Goal: Task Accomplishment & Management: Complete application form

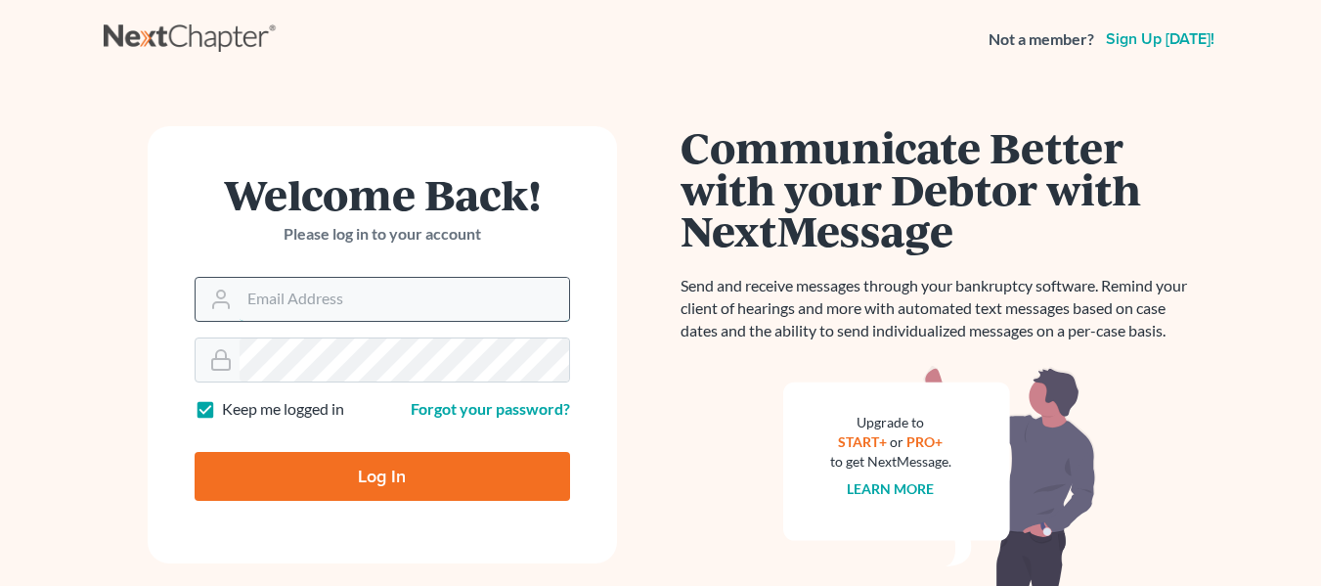
click at [316, 304] on input "Email Address" at bounding box center [405, 299] width 330 height 43
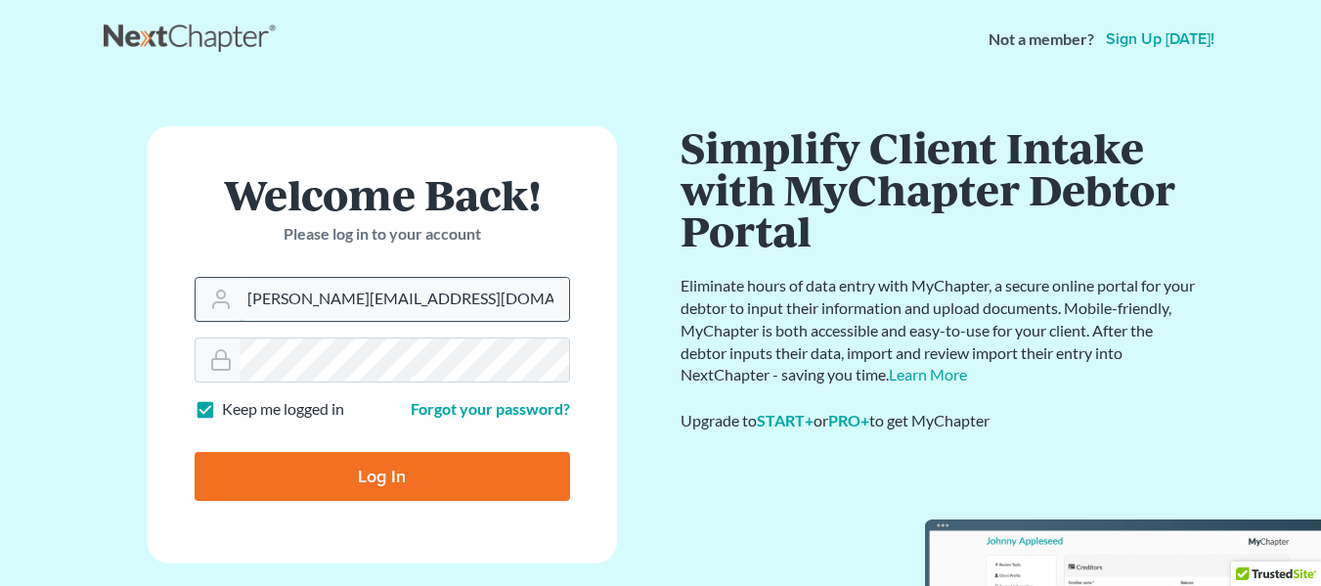
type input "[PERSON_NAME][EMAIL_ADDRESS][DOMAIN_NAME]"
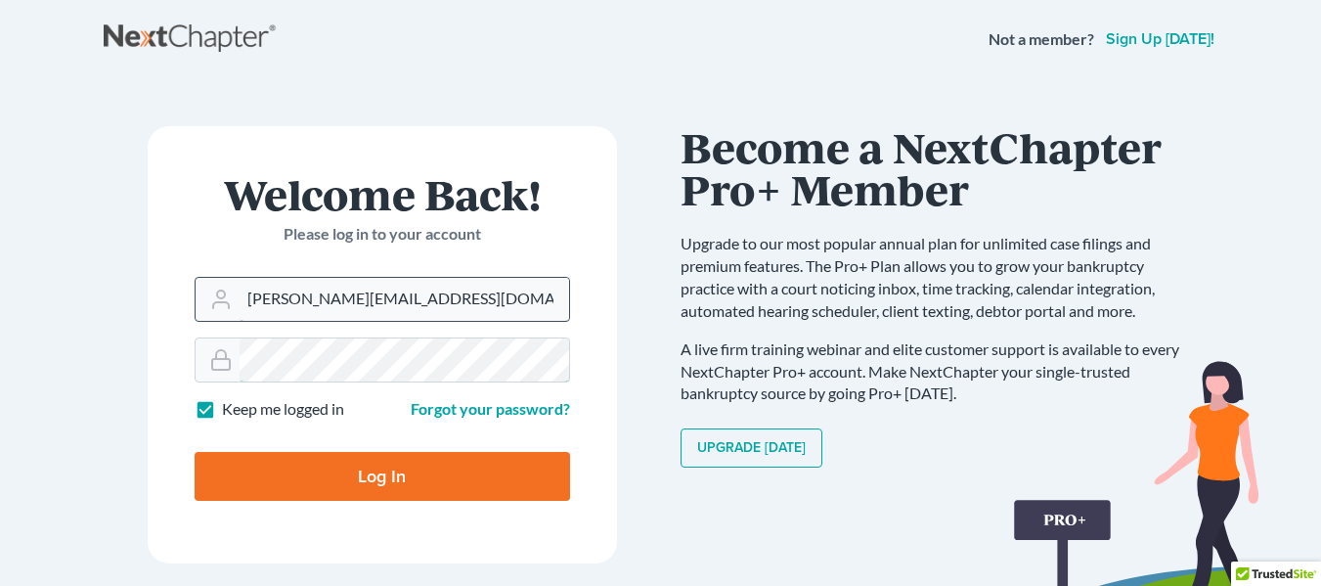
click at [195, 452] on input "Log In" at bounding box center [382, 476] width 375 height 49
type input "Thinking..."
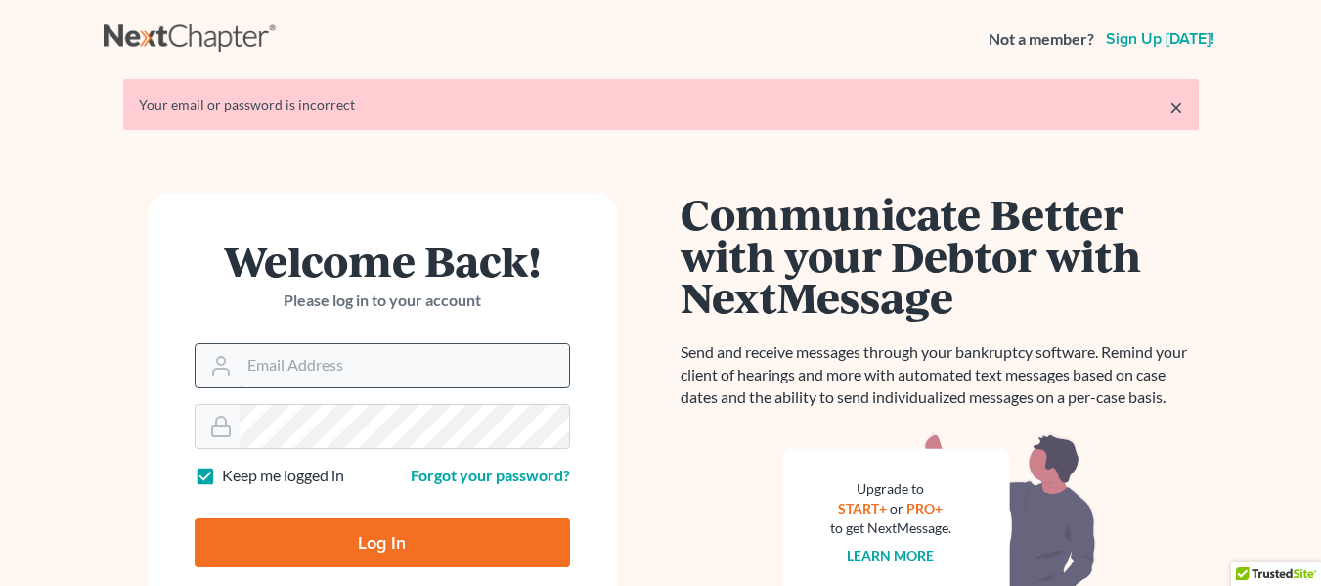
click at [343, 353] on input "Email Address" at bounding box center [405, 365] width 330 height 43
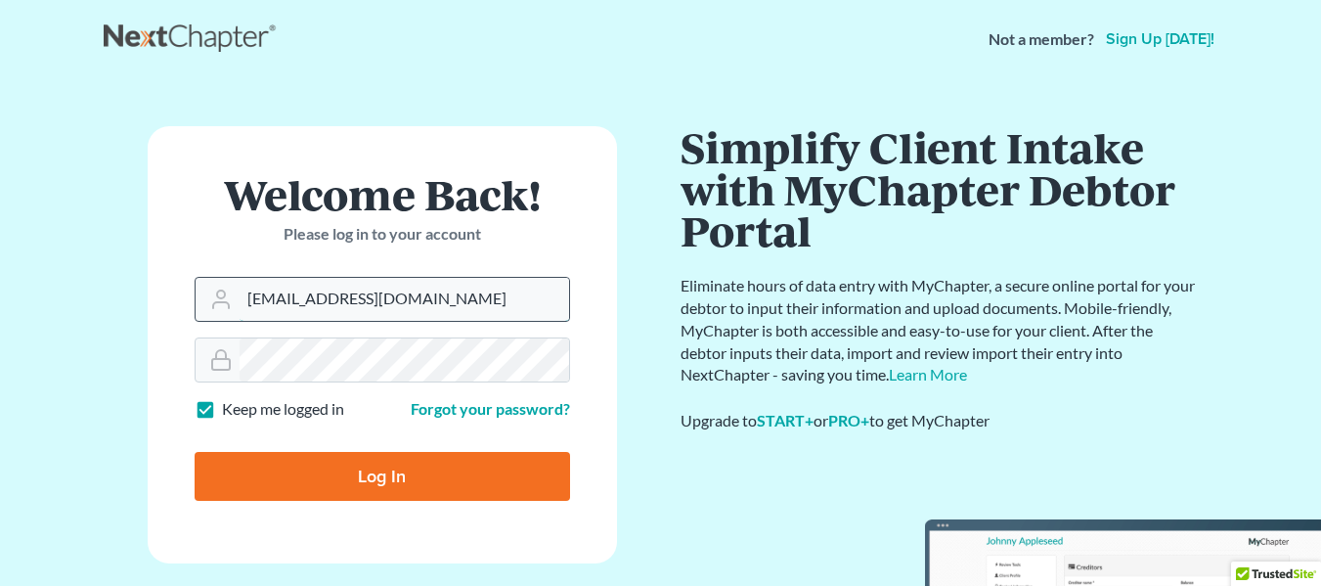
click at [413, 315] on input "lesliehazeljd@gmail.com" at bounding box center [405, 299] width 330 height 43
click at [421, 307] on input "lesliehazeljd@gmail.com" at bounding box center [405, 299] width 330 height 43
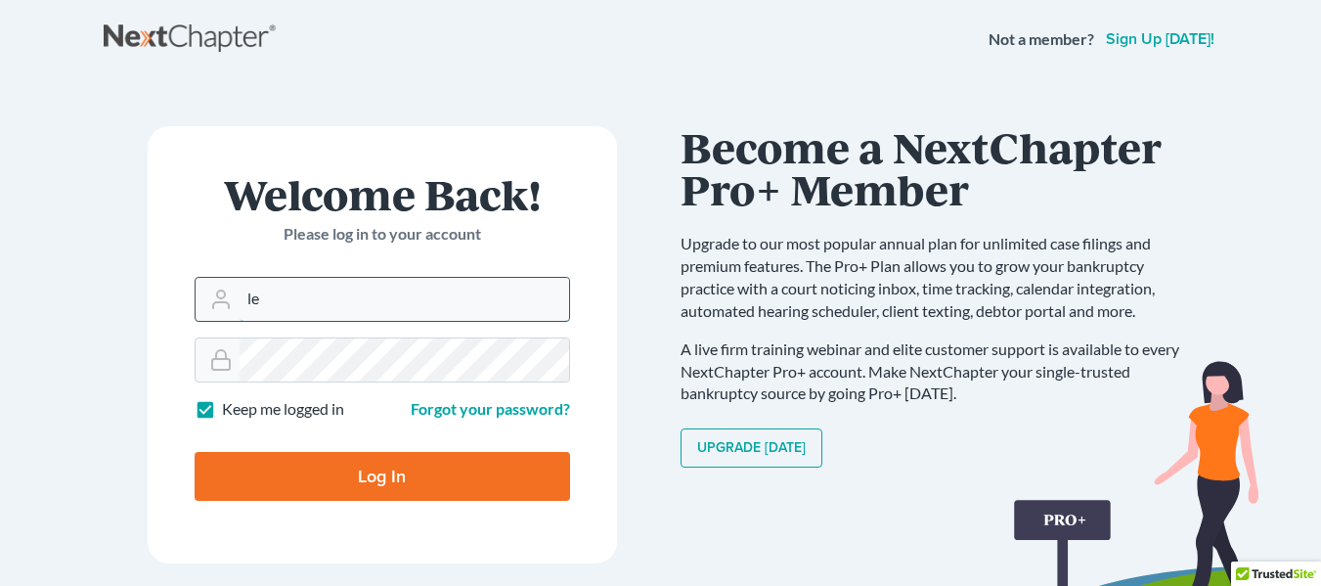
type input "l"
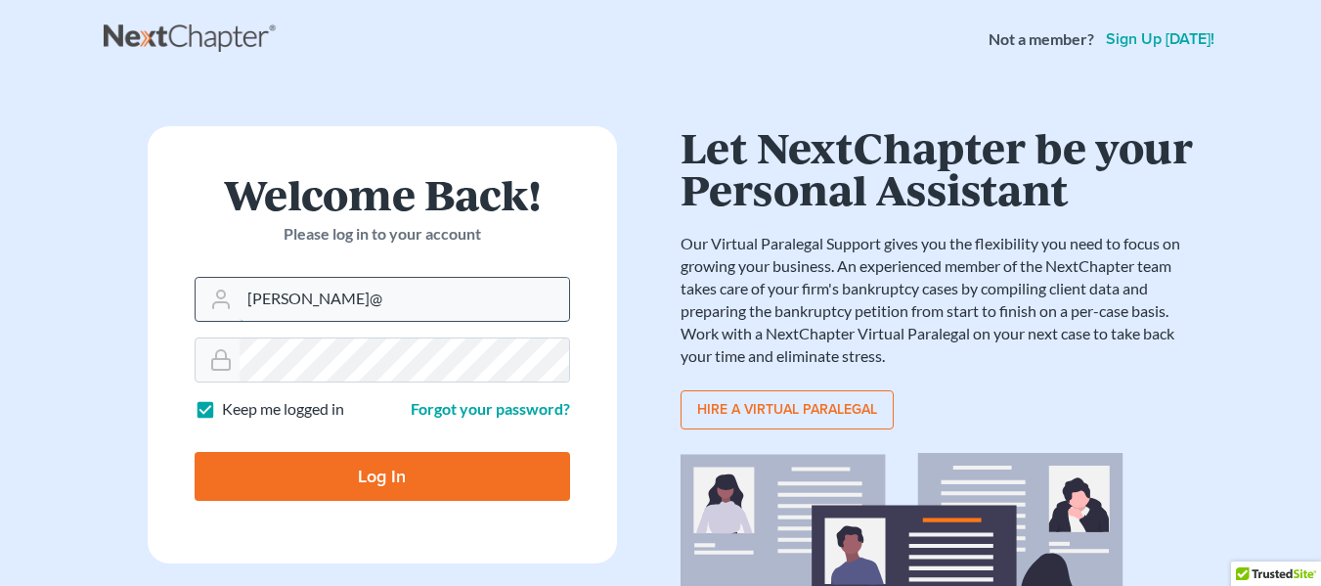
type input "[PERSON_NAME][EMAIL_ADDRESS][DOMAIN_NAME]"
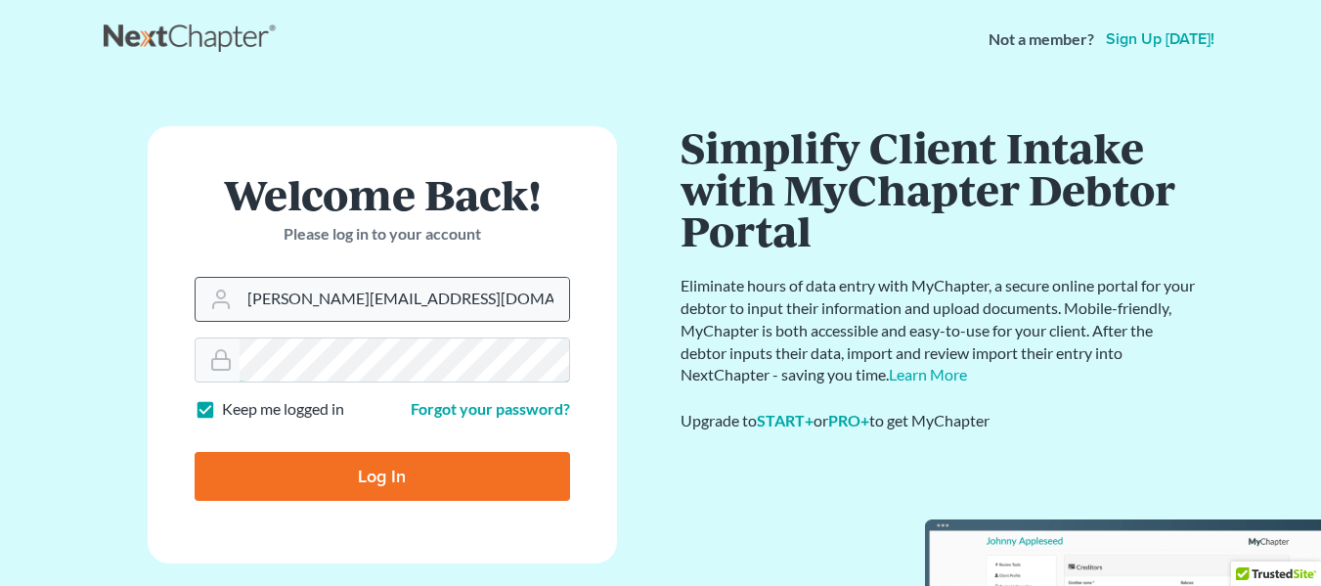
click at [195, 452] on input "Log In" at bounding box center [382, 476] width 375 height 49
type input "Thinking..."
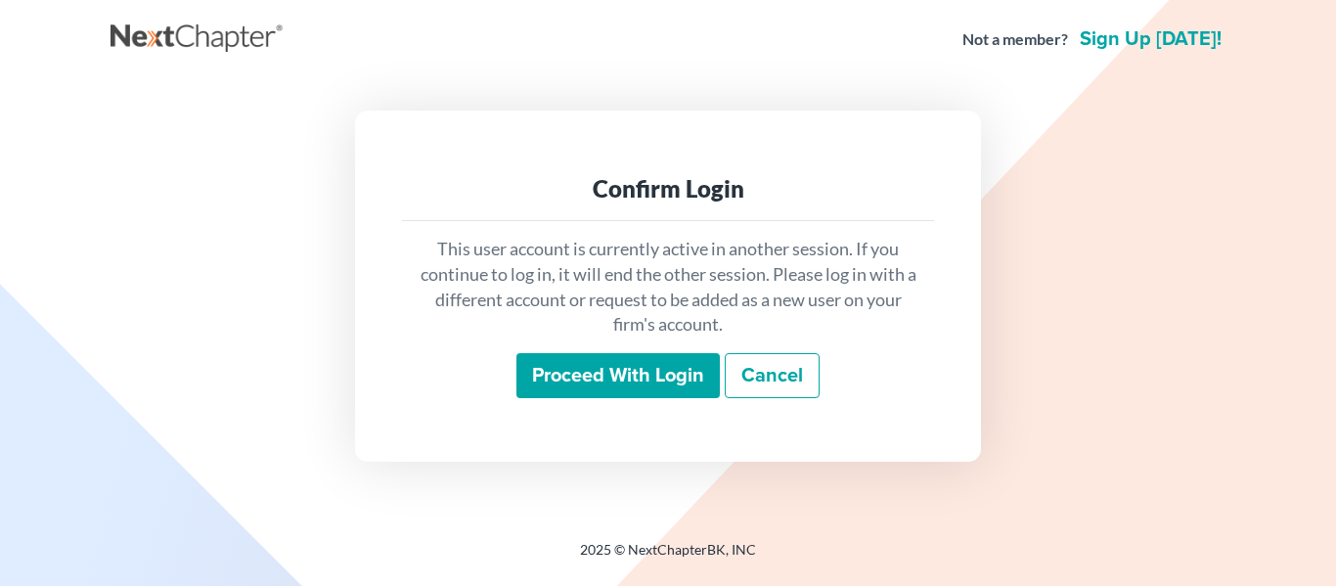
click at [624, 374] on input "Proceed with login" at bounding box center [617, 375] width 203 height 45
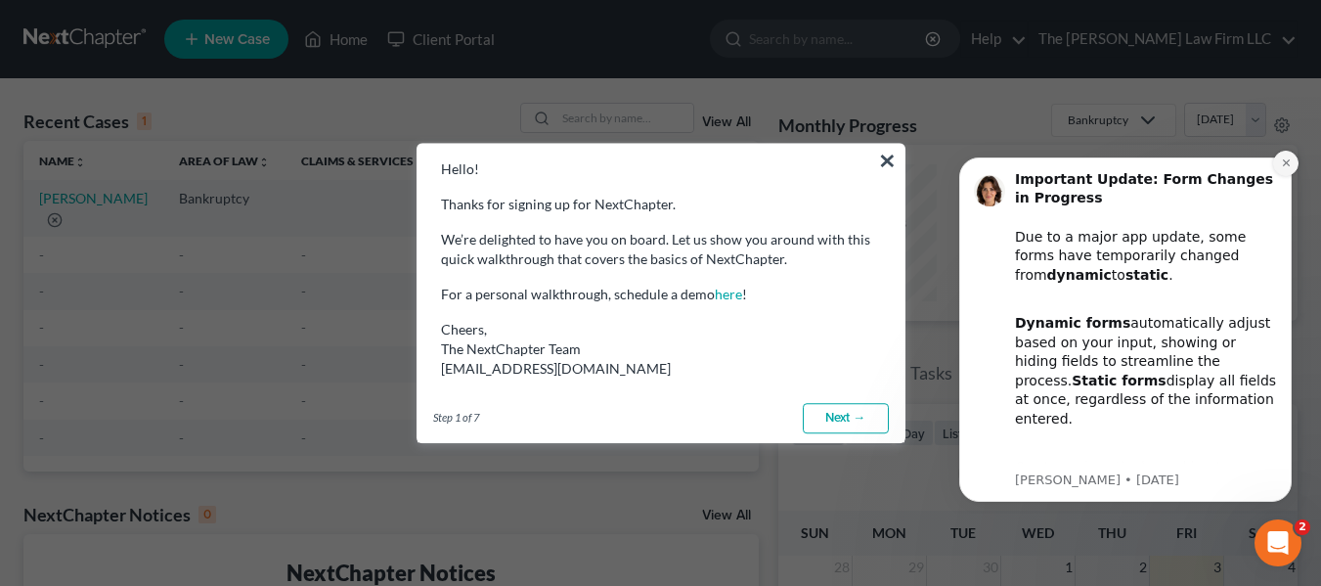
click at [1287, 159] on icon "Dismiss notification" at bounding box center [1286, 162] width 11 height 11
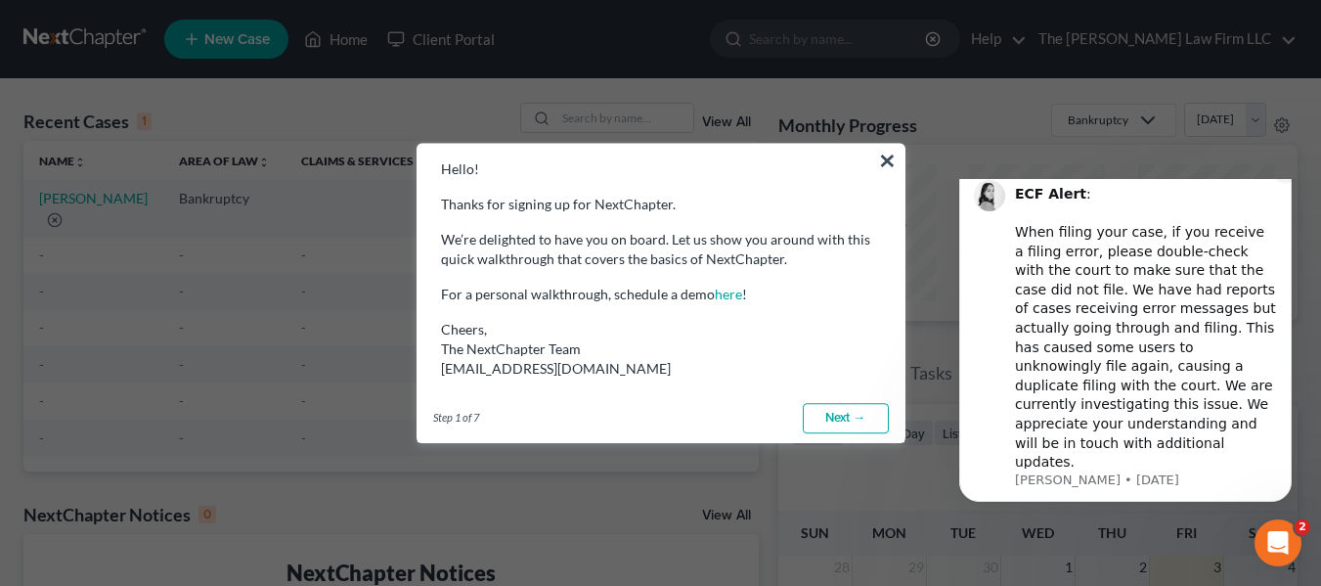
click at [1292, 181] on button "Dismiss notification" at bounding box center [1285, 167] width 25 height 25
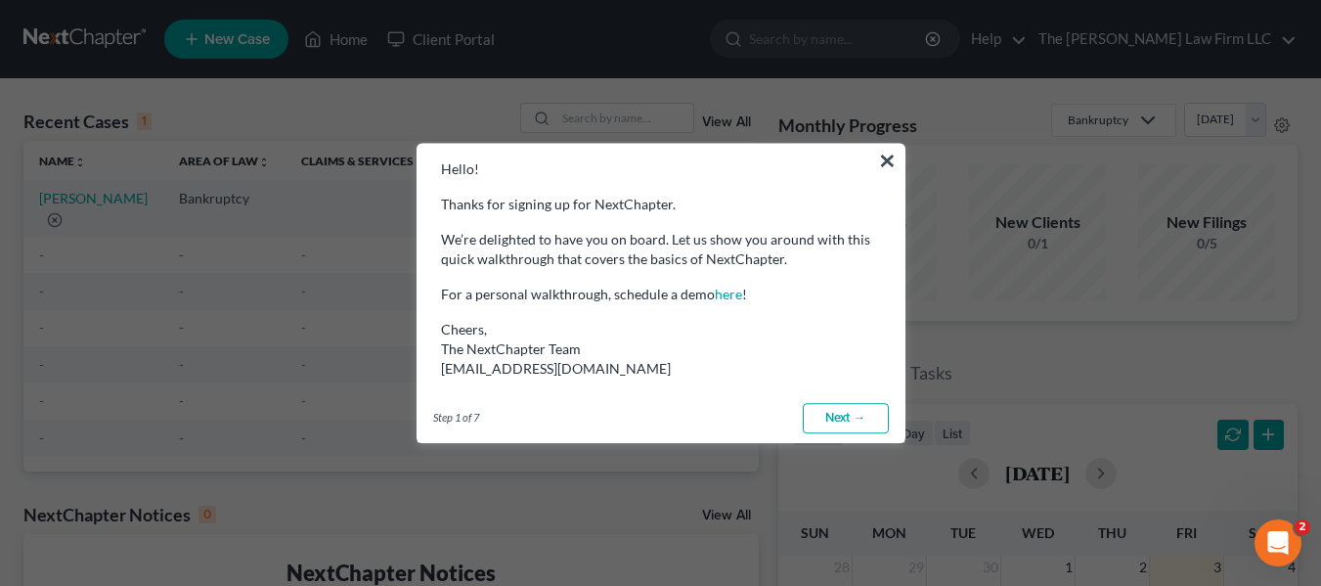
click at [845, 409] on link "Next →" at bounding box center [846, 418] width 86 height 31
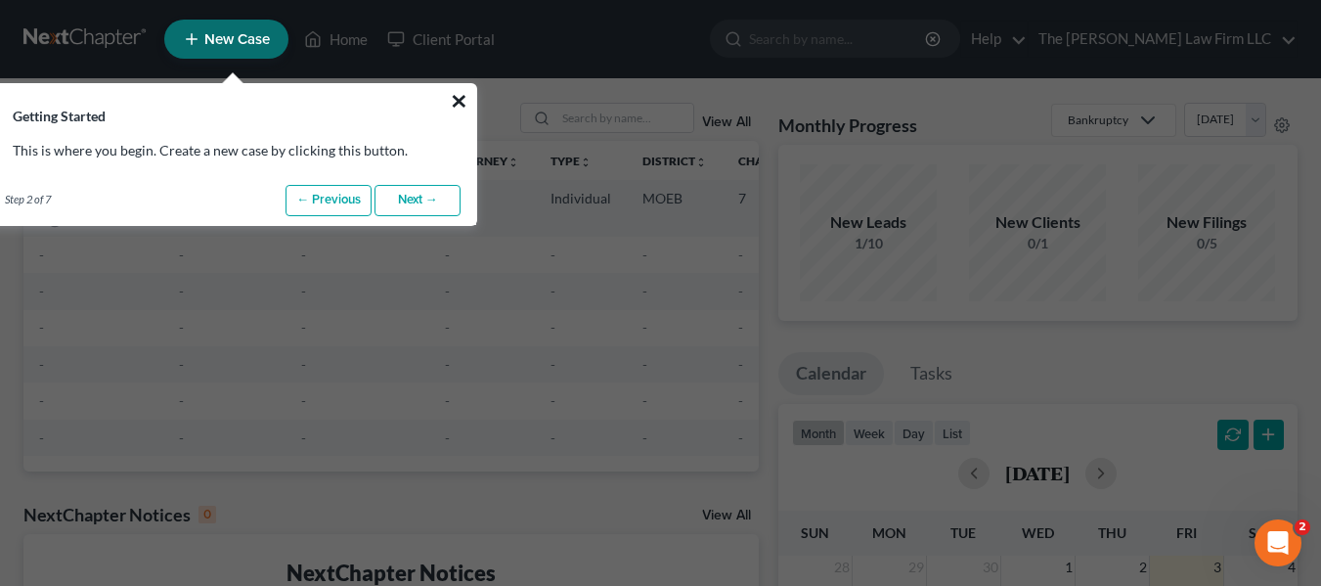
click at [463, 105] on button "×" at bounding box center [459, 100] width 19 height 31
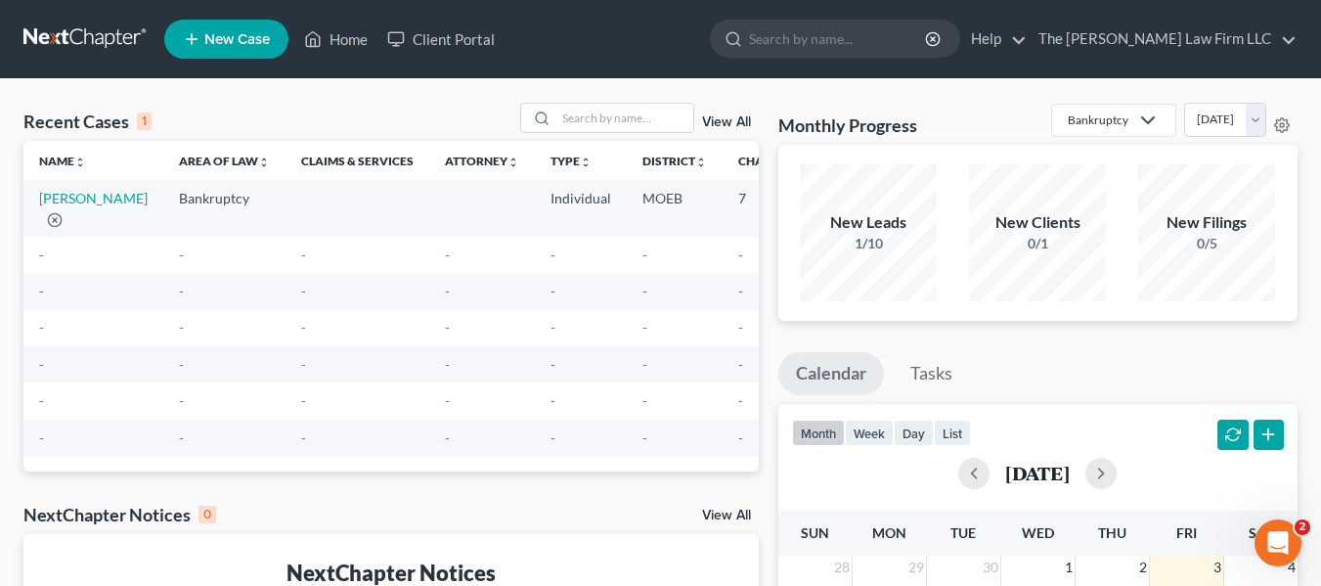
click at [229, 43] on span "New Case" at bounding box center [237, 39] width 66 height 15
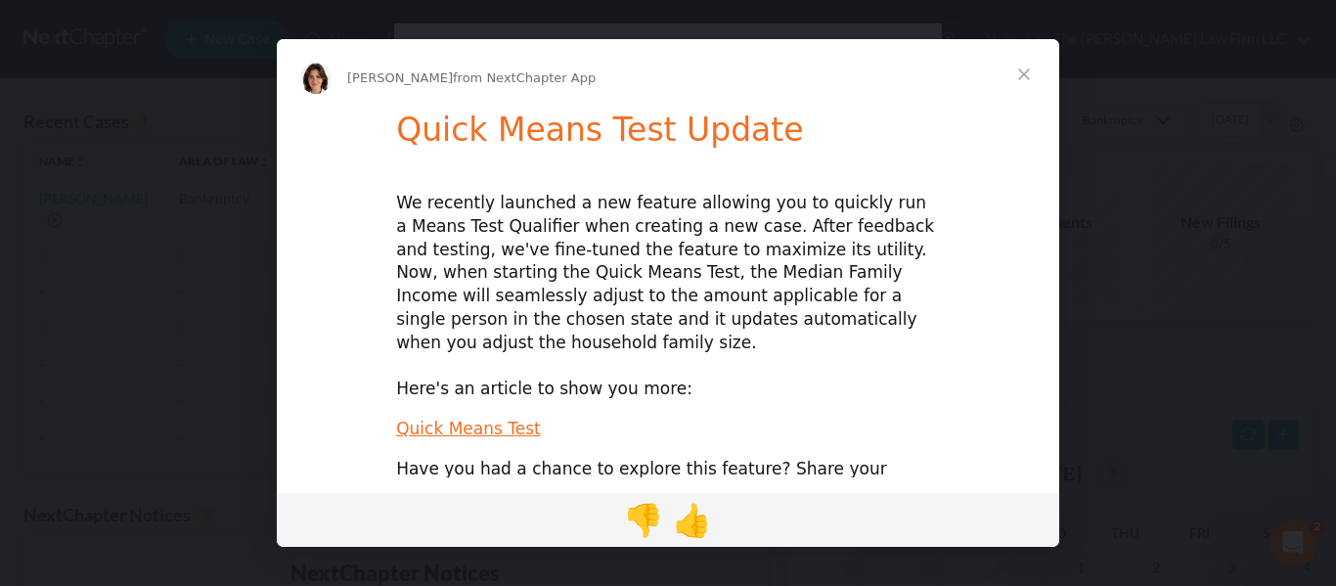
click at [1026, 70] on span "Close" at bounding box center [1024, 74] width 70 height 70
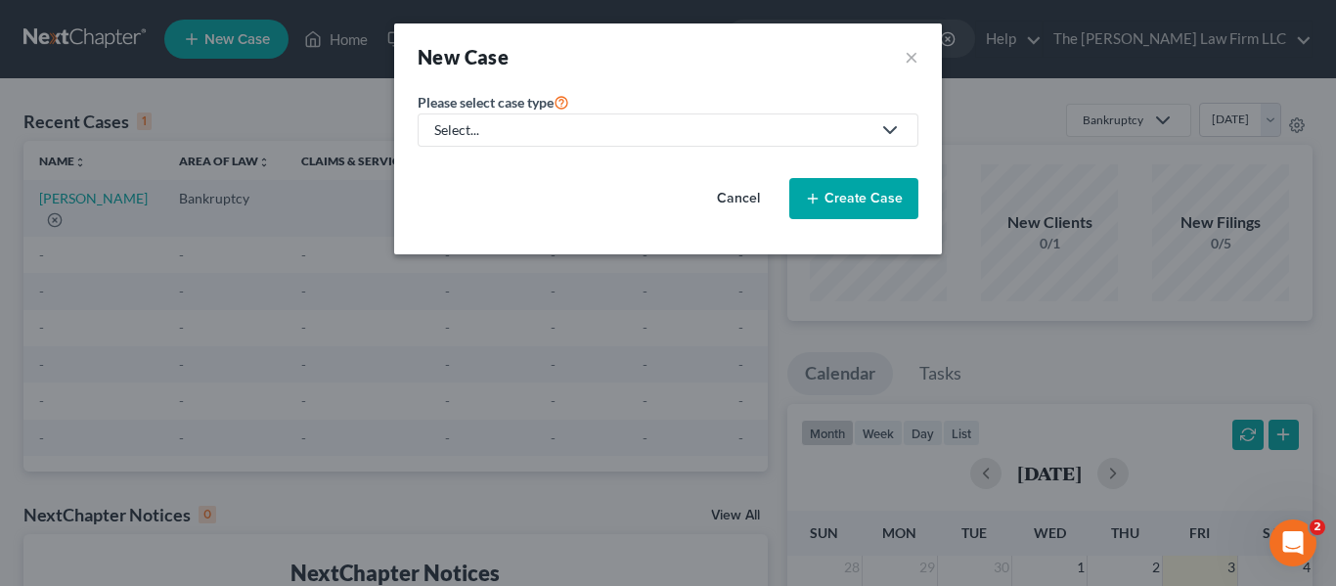
click at [537, 121] on div "Select..." at bounding box center [652, 130] width 436 height 20
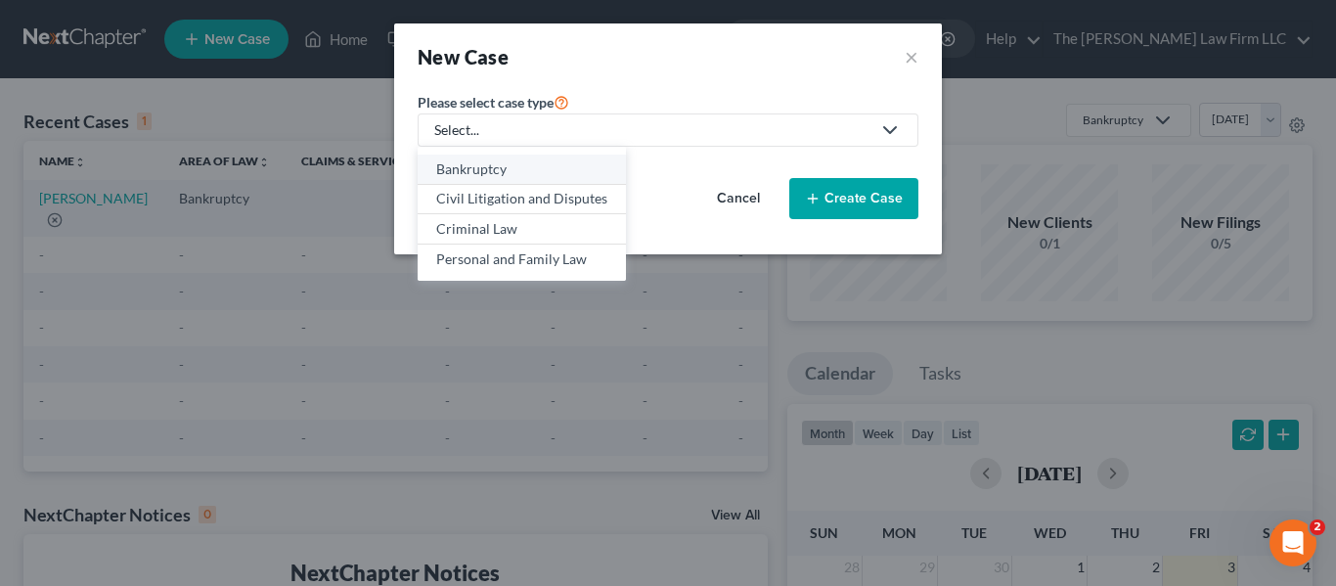
click at [506, 176] on div "Bankruptcy" at bounding box center [521, 169] width 171 height 20
select select "45"
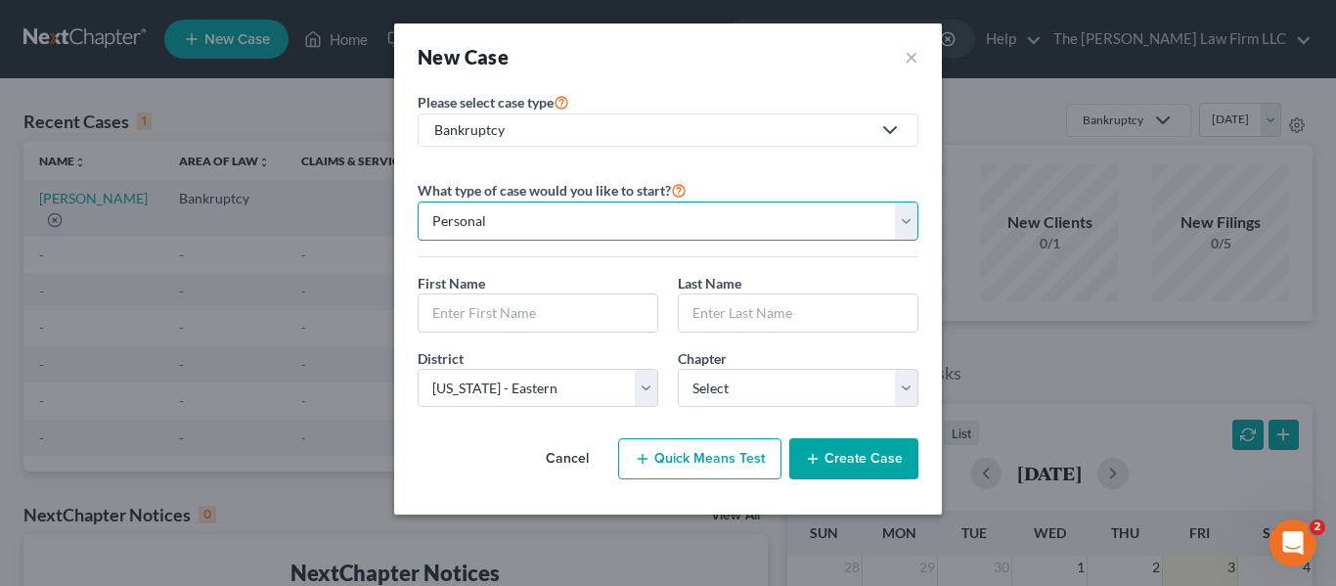
click at [579, 224] on select "Personal Business" at bounding box center [668, 220] width 501 height 39
click at [418, 201] on select "Personal Business" at bounding box center [668, 220] width 501 height 39
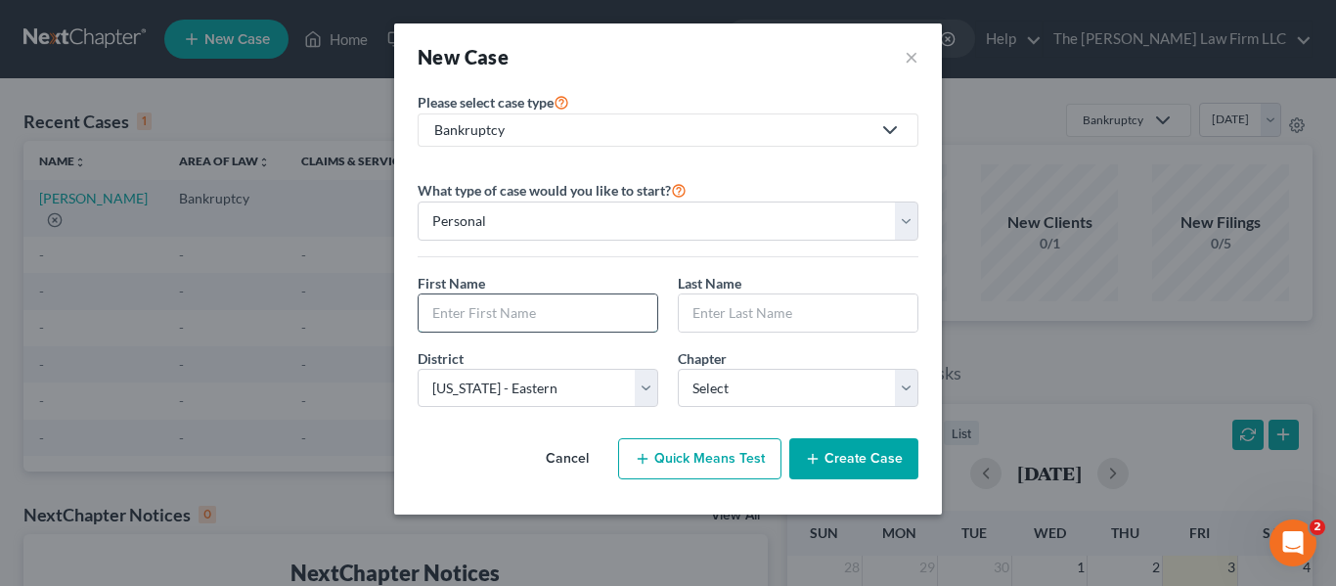
click at [576, 330] on input "text" at bounding box center [538, 312] width 239 height 37
type input "Training"
type input "Case"
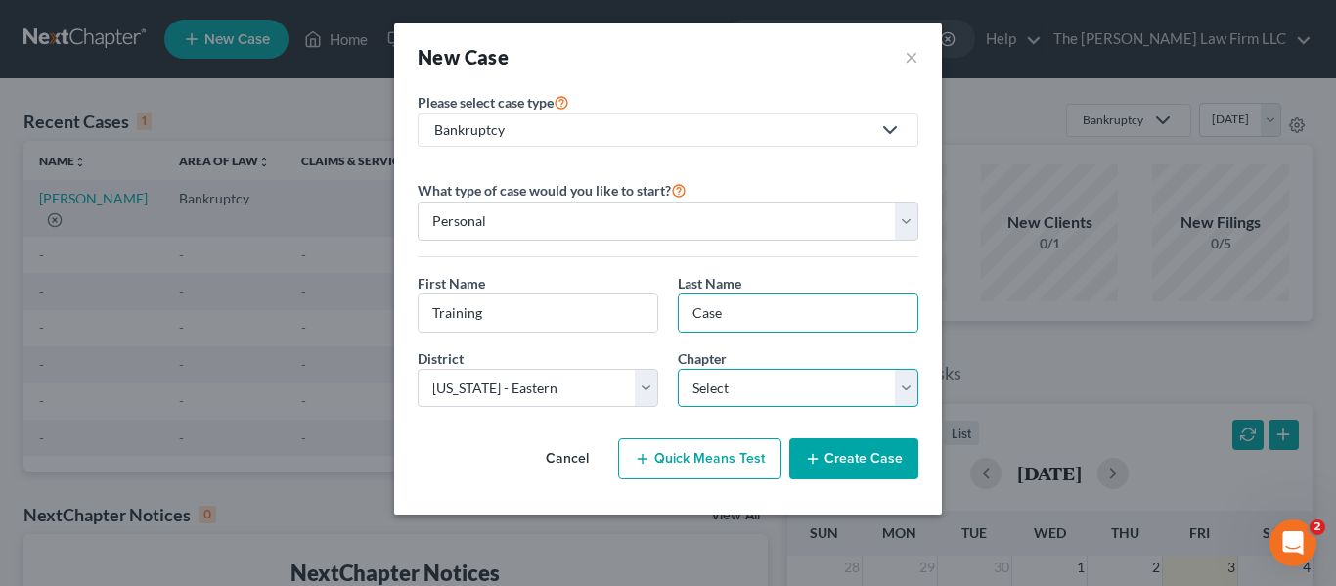
click at [755, 406] on select "Select 7 11 12 13" at bounding box center [798, 388] width 241 height 39
select select "0"
click at [678, 369] on select "Select 7 11 12 13" at bounding box center [798, 388] width 241 height 39
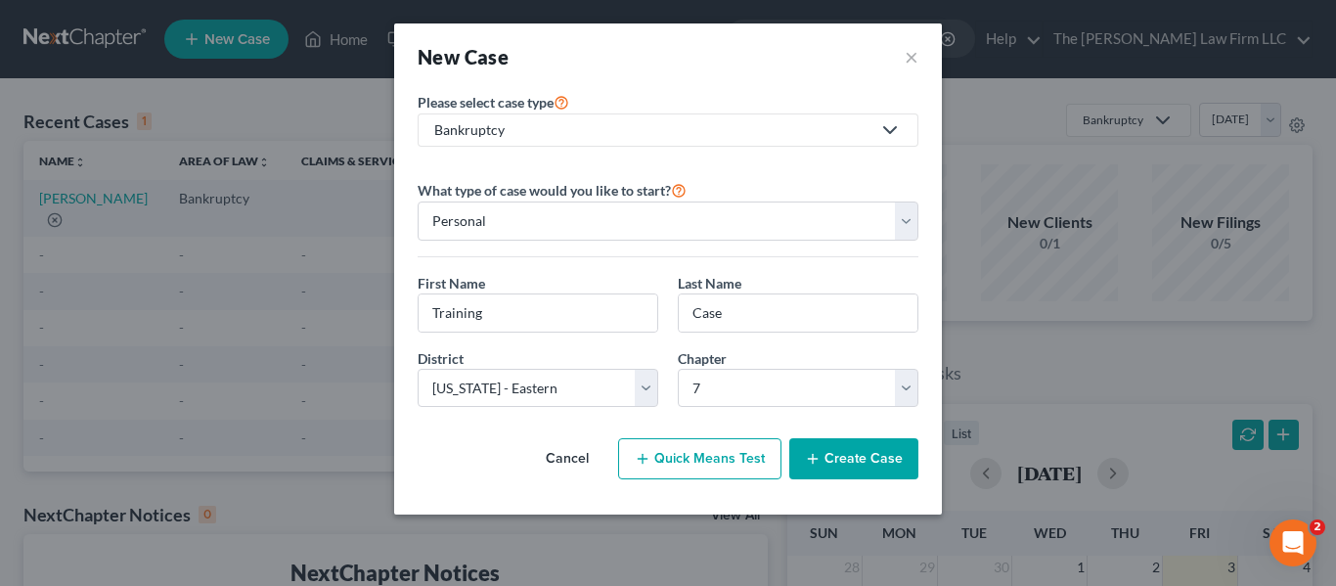
click at [703, 457] on button "Quick Means Test" at bounding box center [699, 458] width 163 height 41
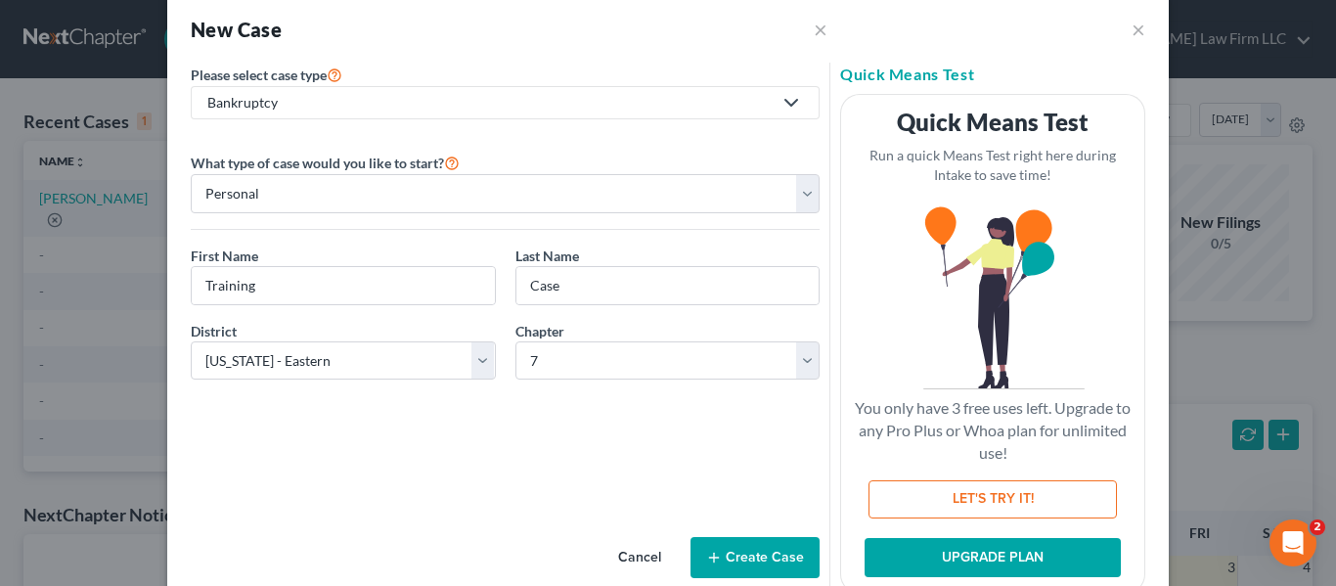
scroll to position [24, 0]
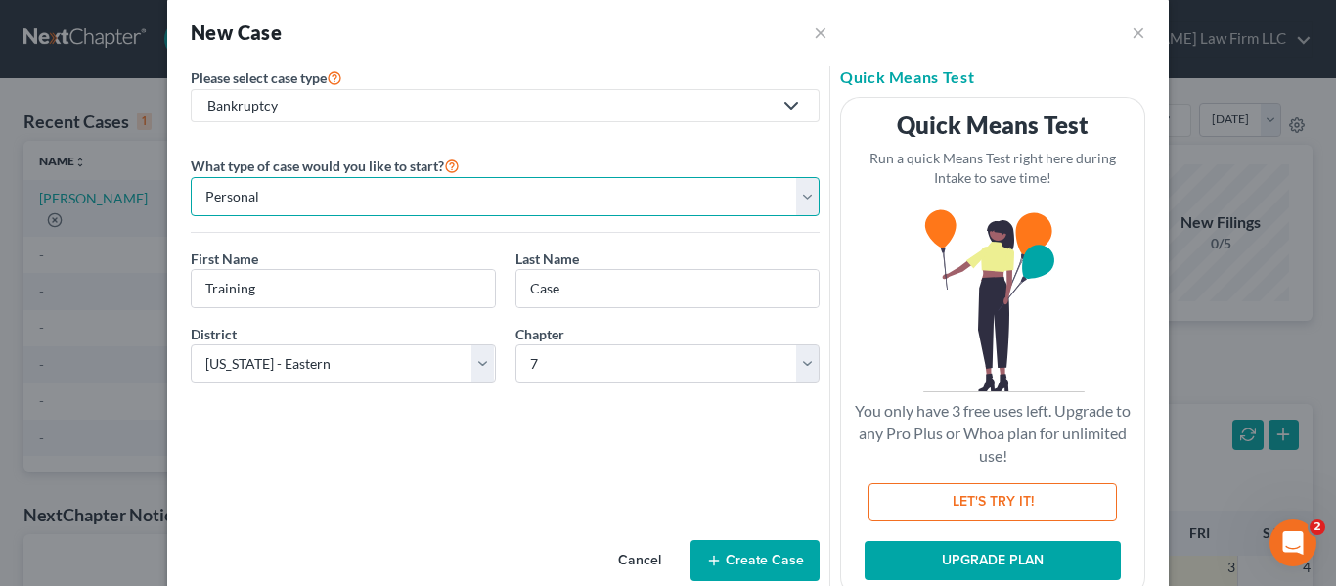
click at [490, 185] on select "Personal Business" at bounding box center [505, 196] width 629 height 39
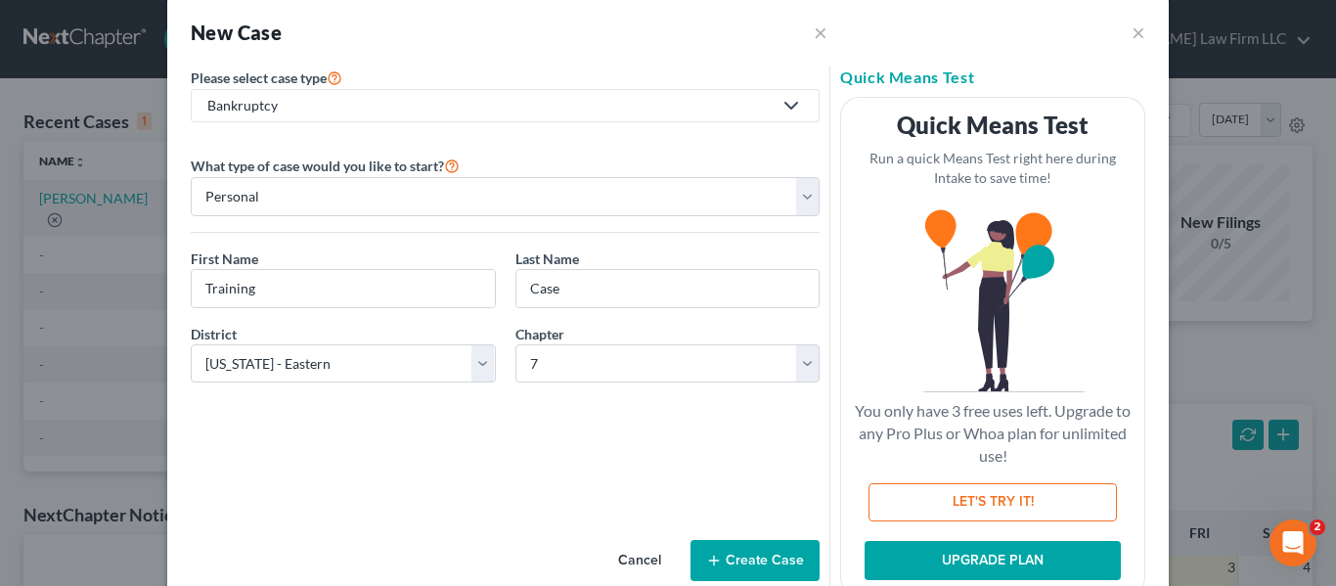
click at [504, 163] on div "What type of case would you like to start? Personal Business" at bounding box center [505, 193] width 629 height 79
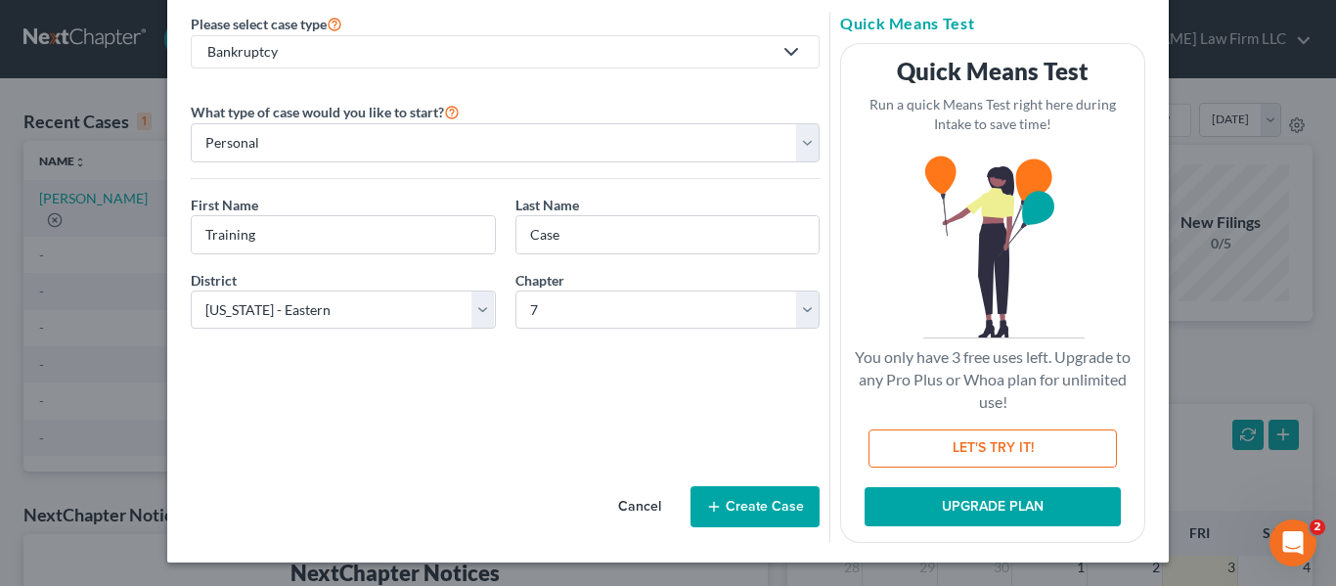
click at [996, 441] on button "LET'S TRY IT!" at bounding box center [992, 448] width 248 height 39
select select "26"
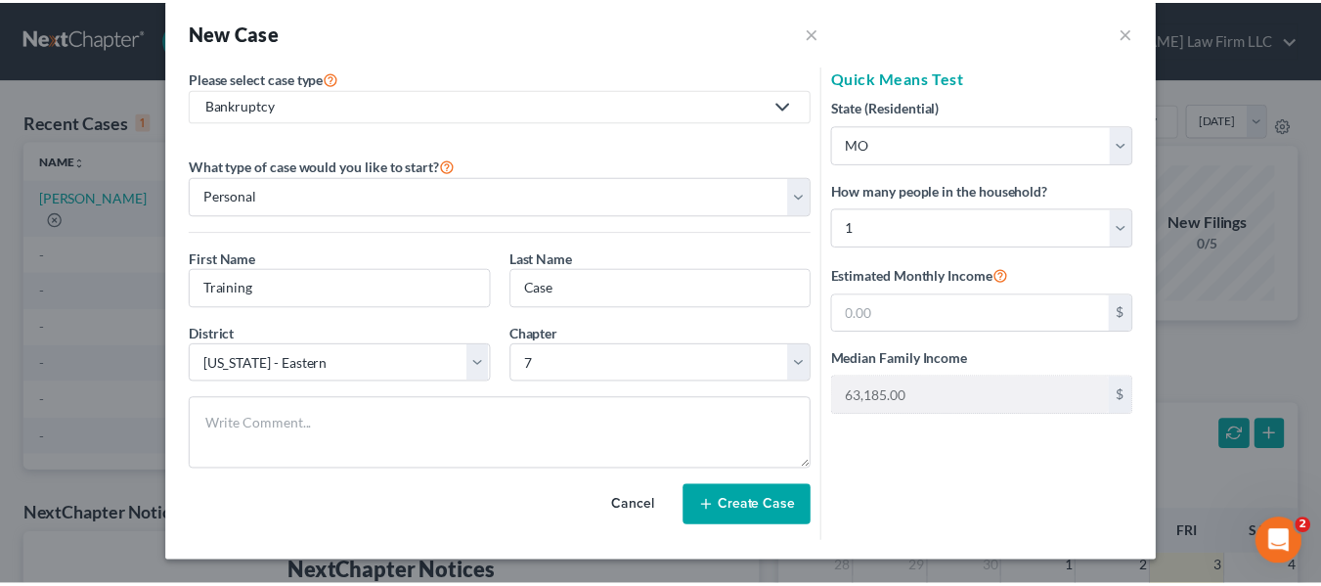
scroll to position [24, 0]
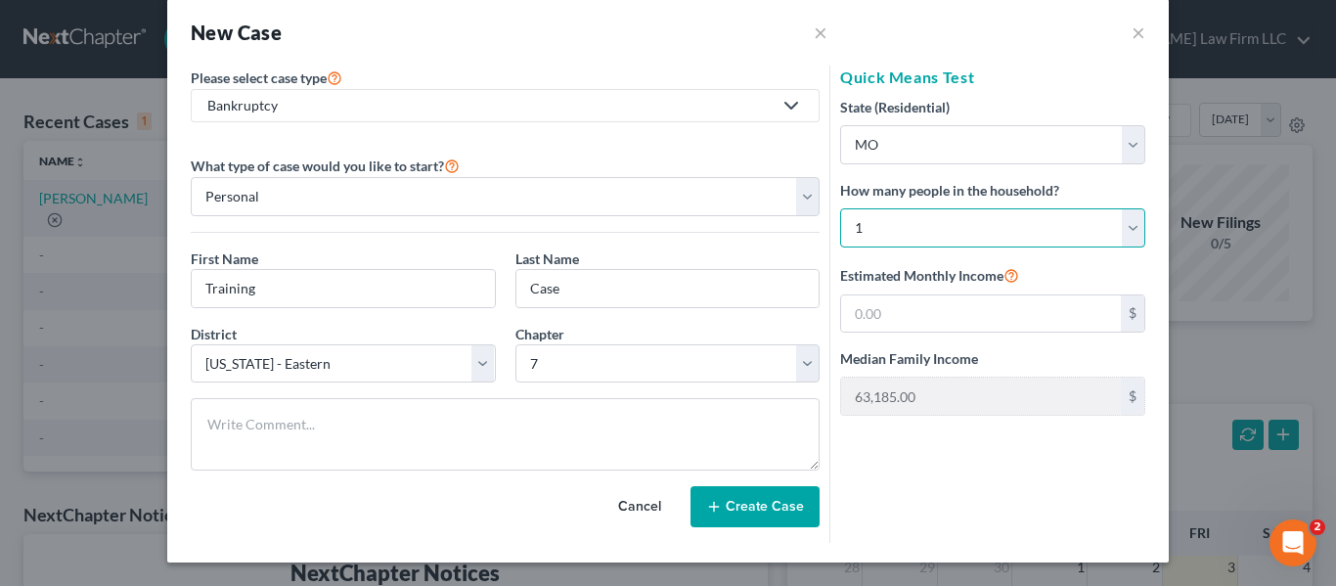
click at [939, 216] on select "Select 1 2 3 4 5 6 7 8 9 10 11 12 13 14 15 16 17 18 19 20" at bounding box center [992, 227] width 305 height 39
select select "1"
click at [840, 208] on select "Select 1 2 3 4 5 6 7 8 9 10 11 12 13 14 15 16 17 18 19 20" at bounding box center [992, 227] width 305 height 39
type input "79,586.00"
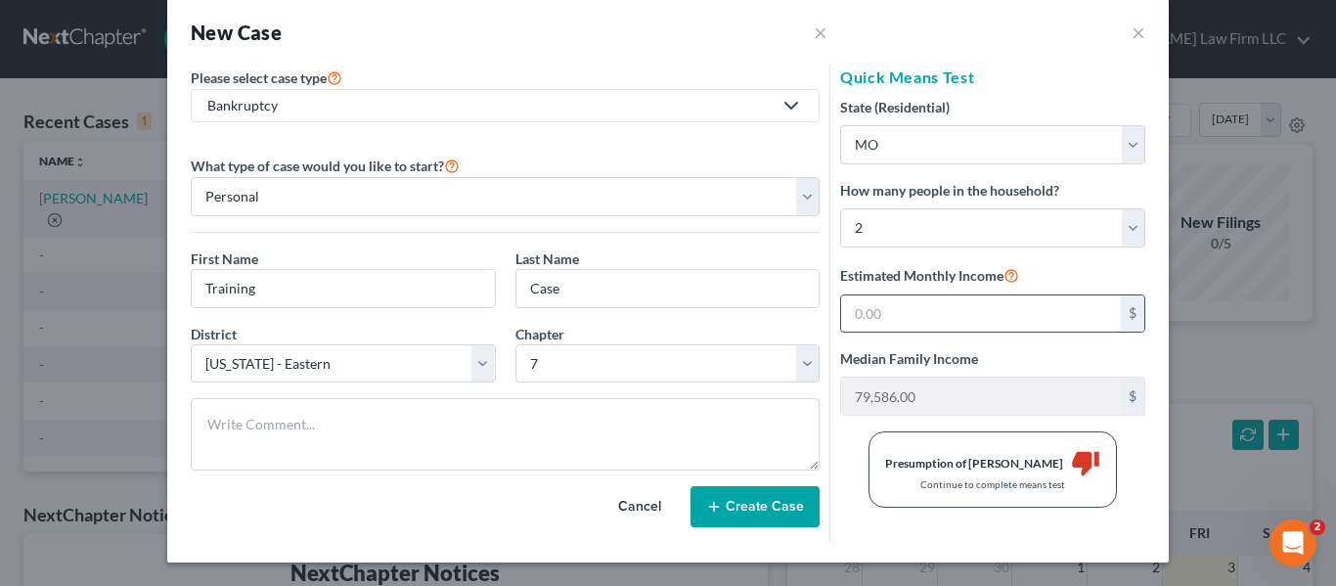
click at [885, 309] on input "text" at bounding box center [981, 313] width 280 height 37
click at [884, 222] on select "Select 1 2 3 4 5 6 7 8 9 10 11 12 13 14 15 16 17 18 19 20" at bounding box center [992, 227] width 305 height 39
click at [840, 208] on select "Select 1 2 3 4 5 6 7 8 9 10 11 12 13 14 15 16 17 18 19 20" at bounding box center [992, 227] width 305 height 39
click at [870, 308] on input "text" at bounding box center [981, 313] width 280 height 37
type input "50,000"
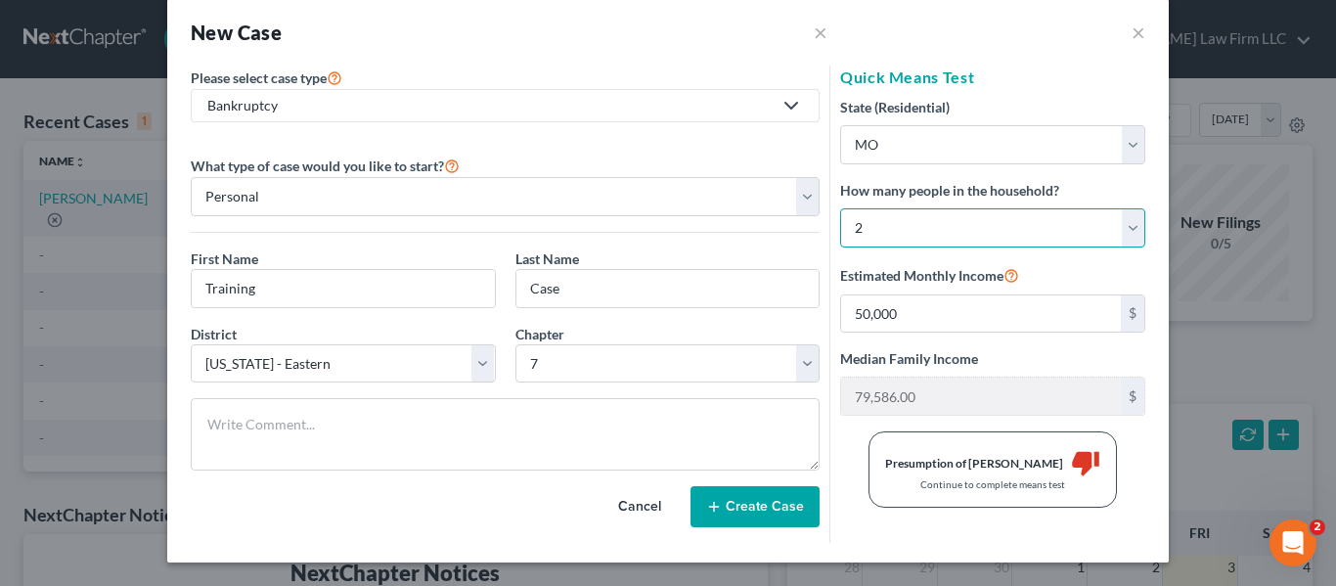
click at [1030, 223] on select "Select 1 2 3 4 5 6 7 8 9 10 11 12 13 14 15 16 17 18 19 20" at bounding box center [992, 227] width 305 height 39
select select "3"
click at [840, 208] on select "Select 1 2 3 4 5 6 7 8 9 10 11 12 13 14 15 16 17 18 19 20" at bounding box center [992, 227] width 305 height 39
type input "108,983.00"
click at [920, 323] on input "50,000" at bounding box center [981, 313] width 280 height 37
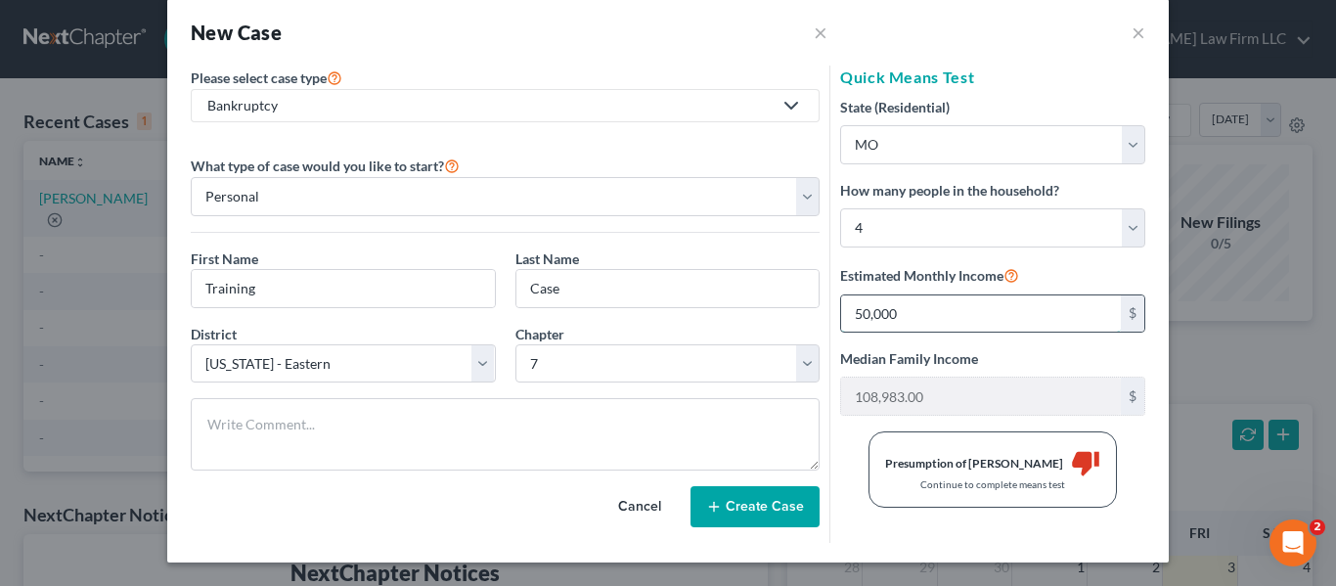
click at [962, 306] on input "50,000" at bounding box center [981, 313] width 280 height 37
type input "5"
type input "120,000"
click at [953, 481] on div "Continue to complete means test" at bounding box center [992, 484] width 215 height 14
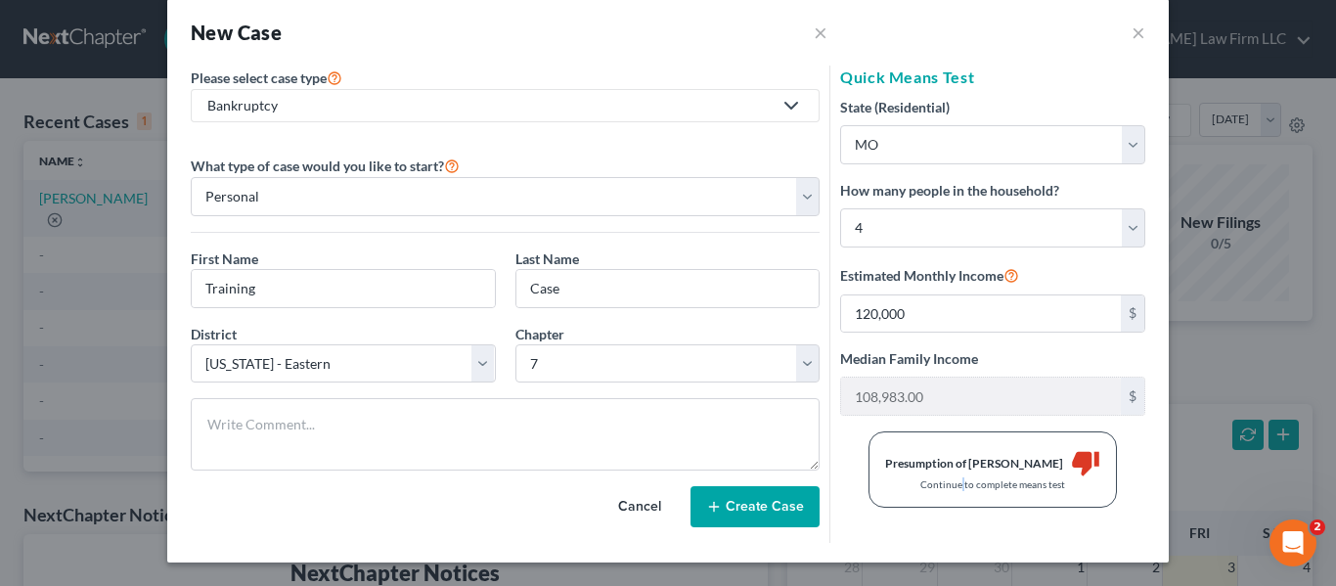
click at [755, 506] on button "Create Case" at bounding box center [754, 506] width 129 height 41
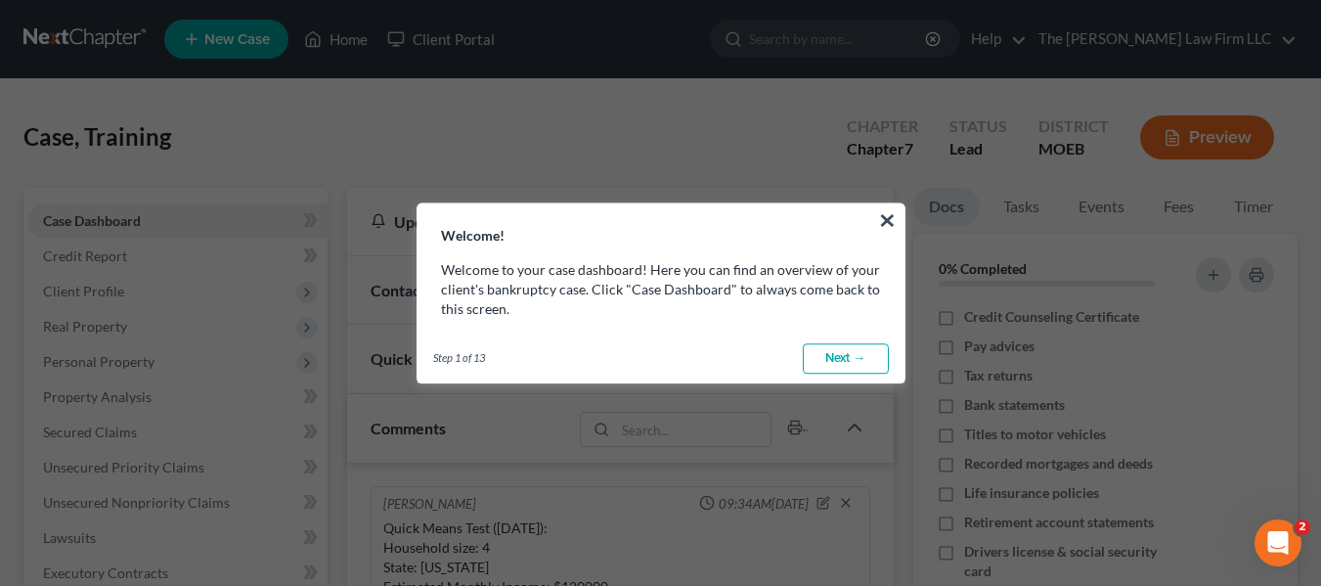
click at [850, 349] on link "Next →" at bounding box center [846, 358] width 86 height 31
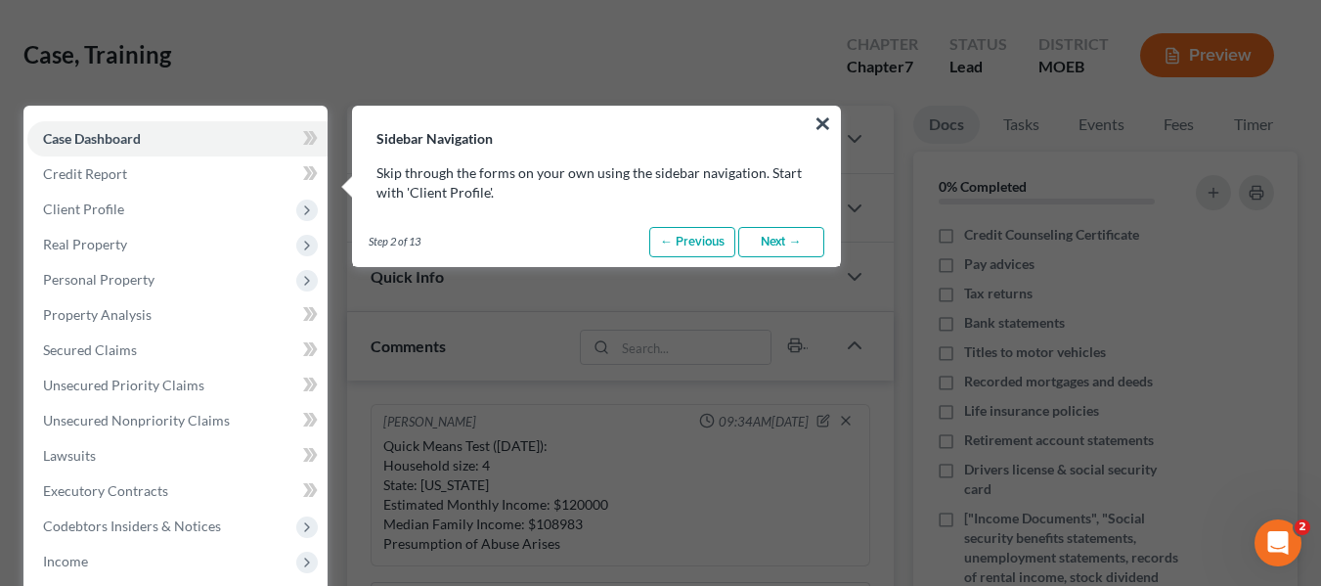
scroll to position [89, 0]
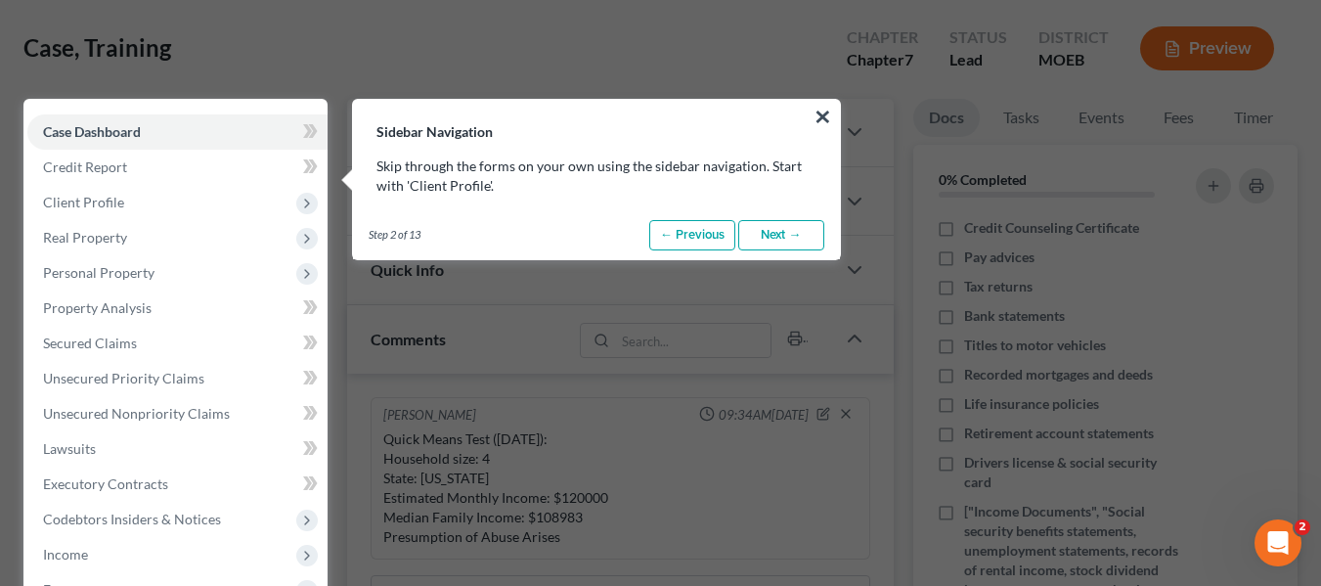
click at [792, 240] on link "Next →" at bounding box center [781, 235] width 86 height 31
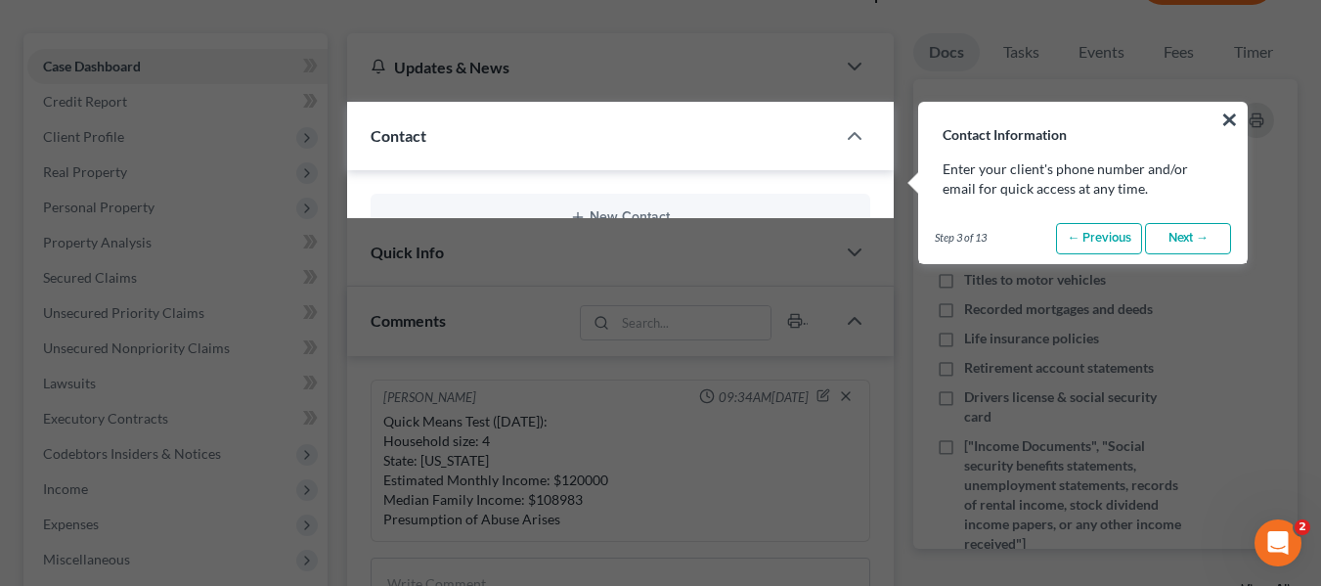
scroll to position [158, 0]
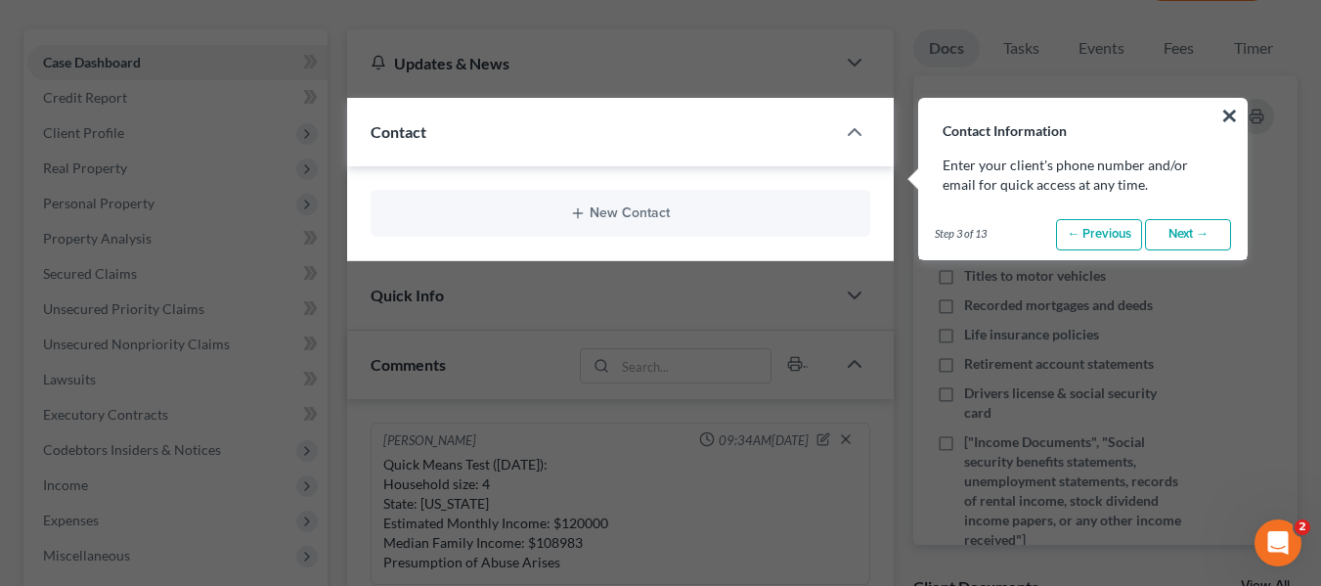
click at [1190, 243] on link "Next →" at bounding box center [1188, 234] width 86 height 31
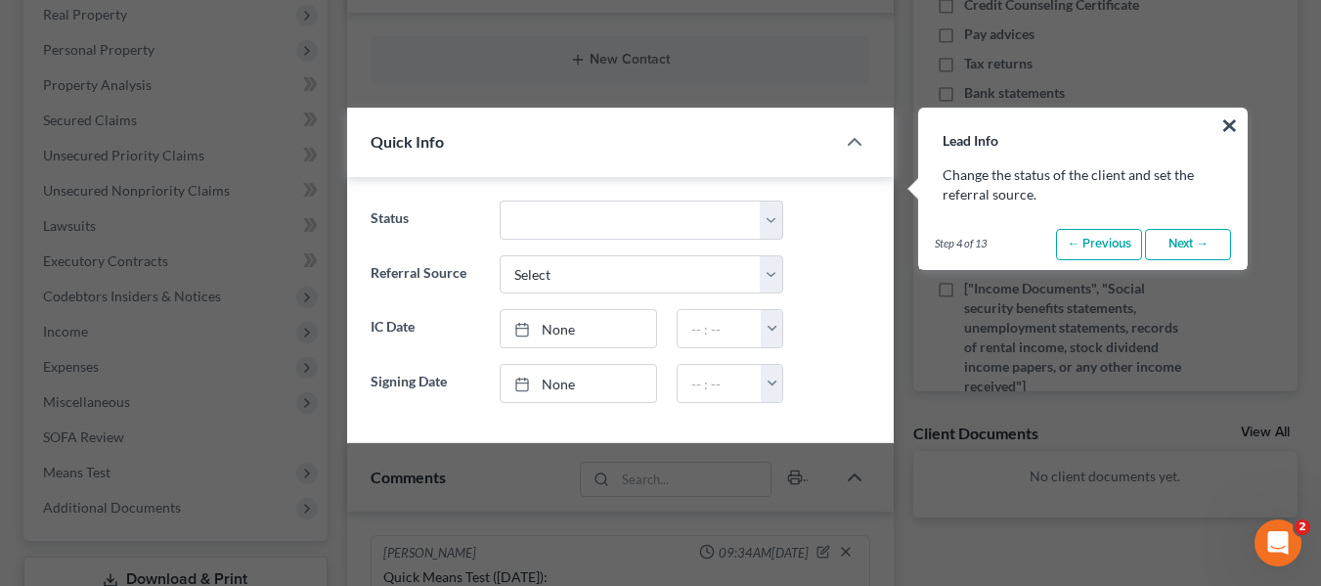
scroll to position [322, 0]
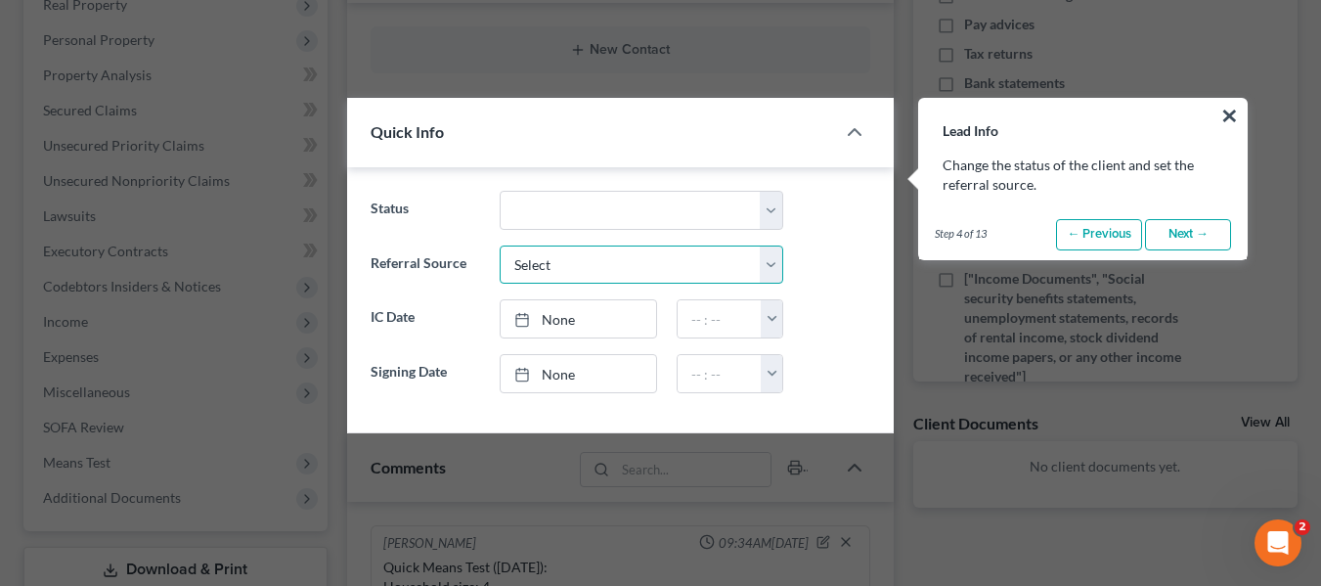
click at [692, 263] on select "Select Word Of Mouth Previous Clients Direct Mail Website Google Search Modern …" at bounding box center [642, 264] width 284 height 39
click at [855, 245] on div "Referral Source Select Word Of Mouth Previous Clients Direct Mail Website Googl…" at bounding box center [620, 264] width 519 height 39
click at [570, 308] on link "10/3/2025" at bounding box center [578, 318] width 155 height 37
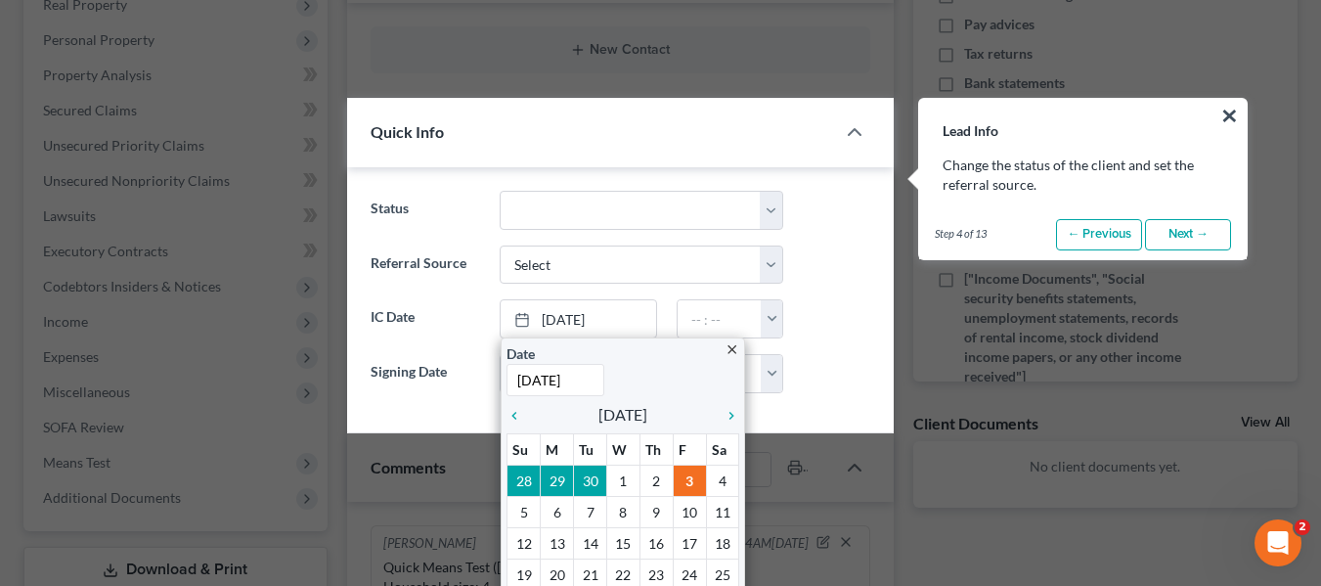
click at [380, 332] on label "IC Date" at bounding box center [426, 318] width 130 height 39
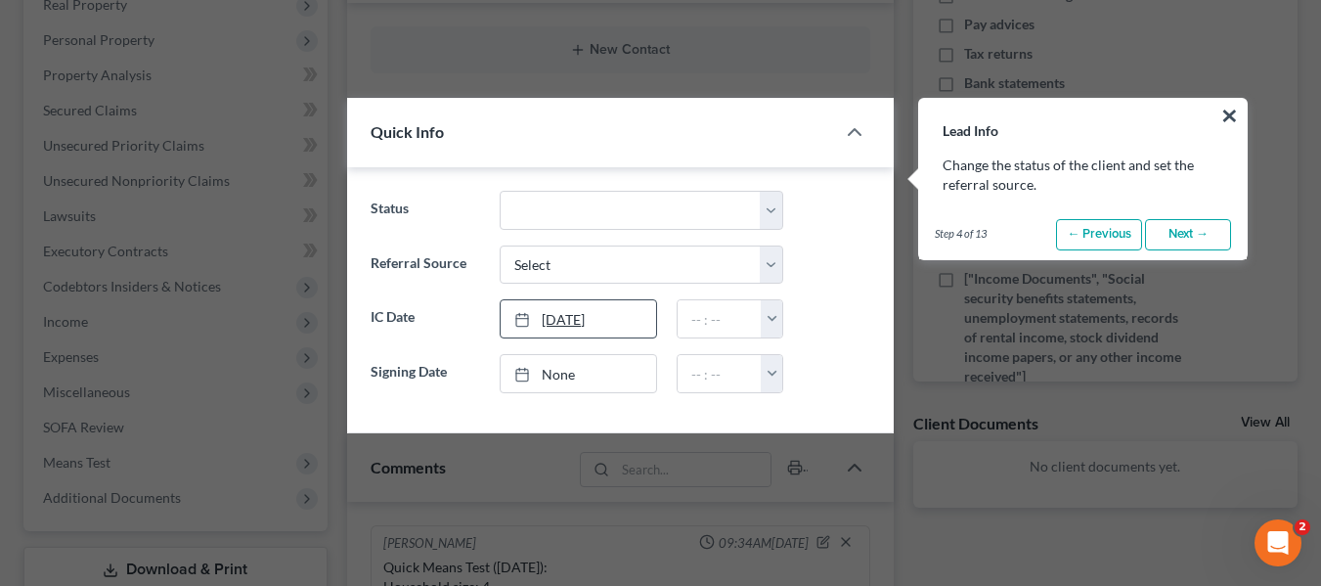
click at [572, 328] on link "10/3/2025" at bounding box center [578, 318] width 155 height 37
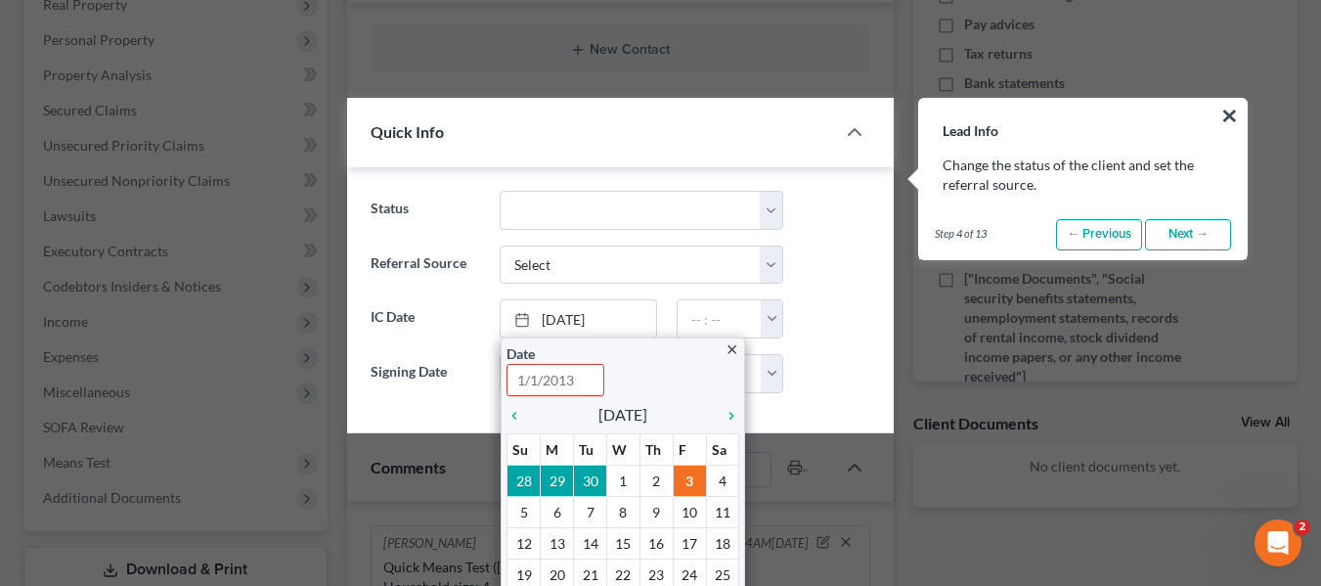
click at [431, 320] on label "IC Date" at bounding box center [426, 318] width 130 height 39
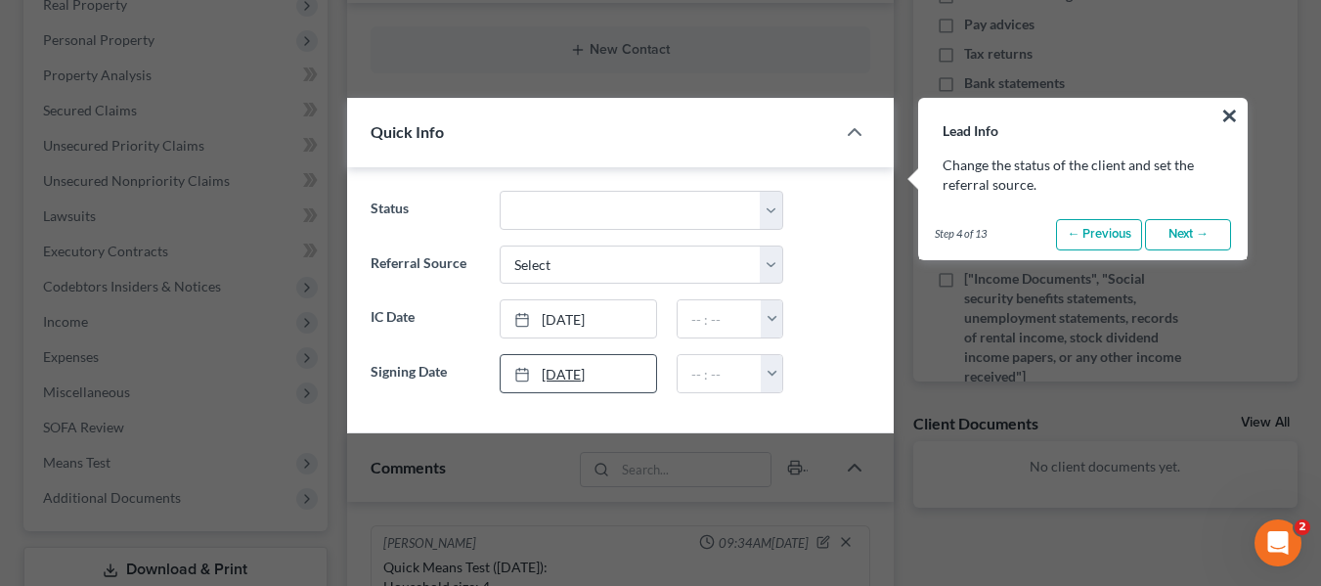
click at [586, 373] on link "10/3/2025" at bounding box center [578, 373] width 155 height 37
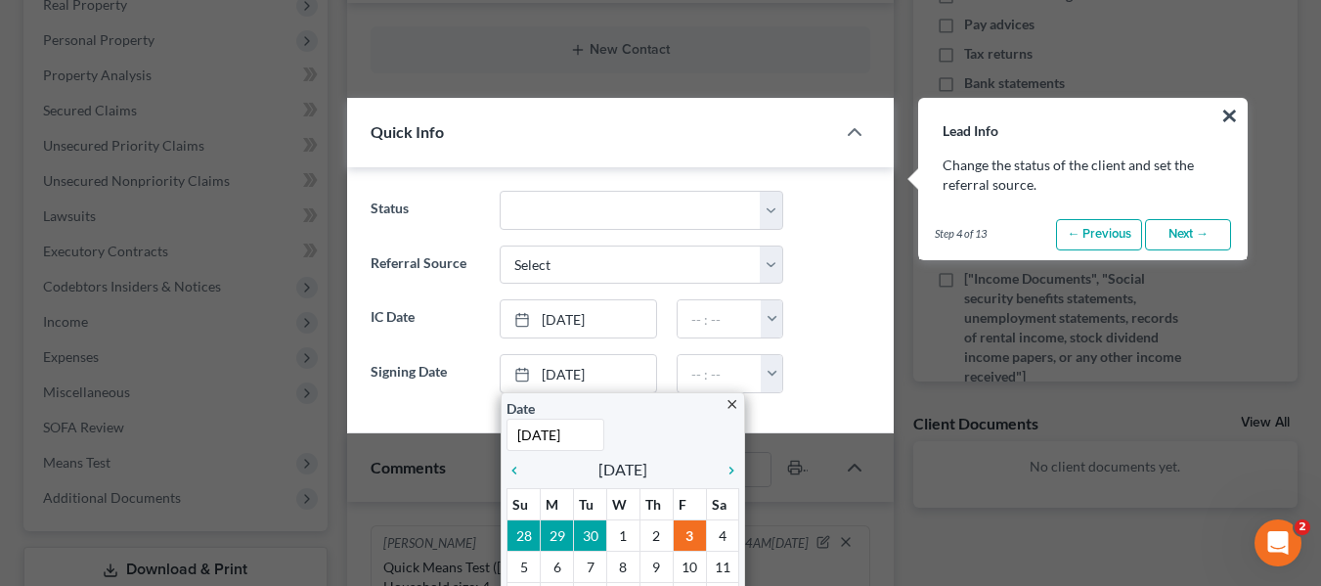
click at [485, 327] on label "IC Date" at bounding box center [426, 318] width 130 height 39
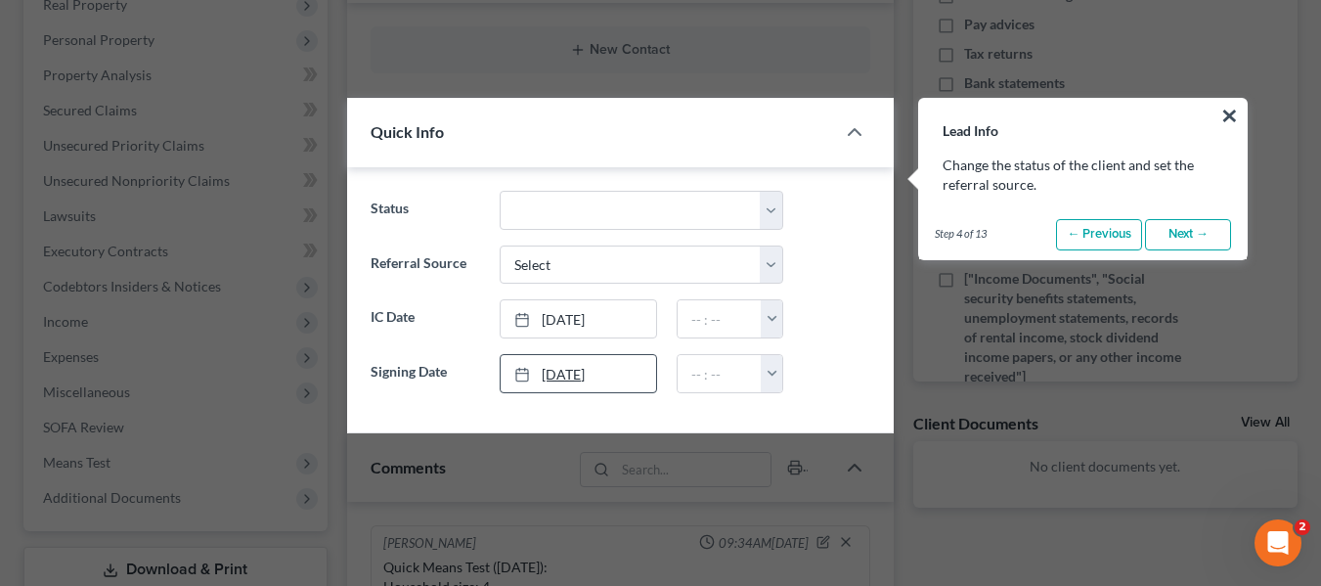
click at [637, 374] on link "10/3/2025" at bounding box center [578, 373] width 155 height 37
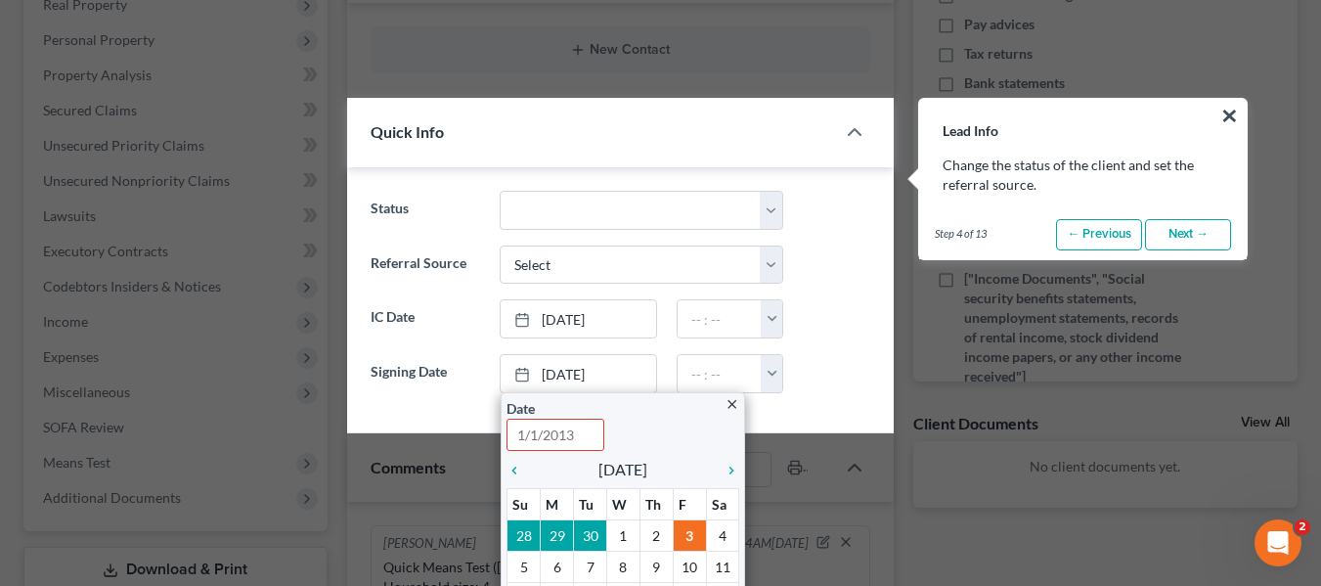
click at [449, 324] on label "IC Date" at bounding box center [426, 318] width 130 height 39
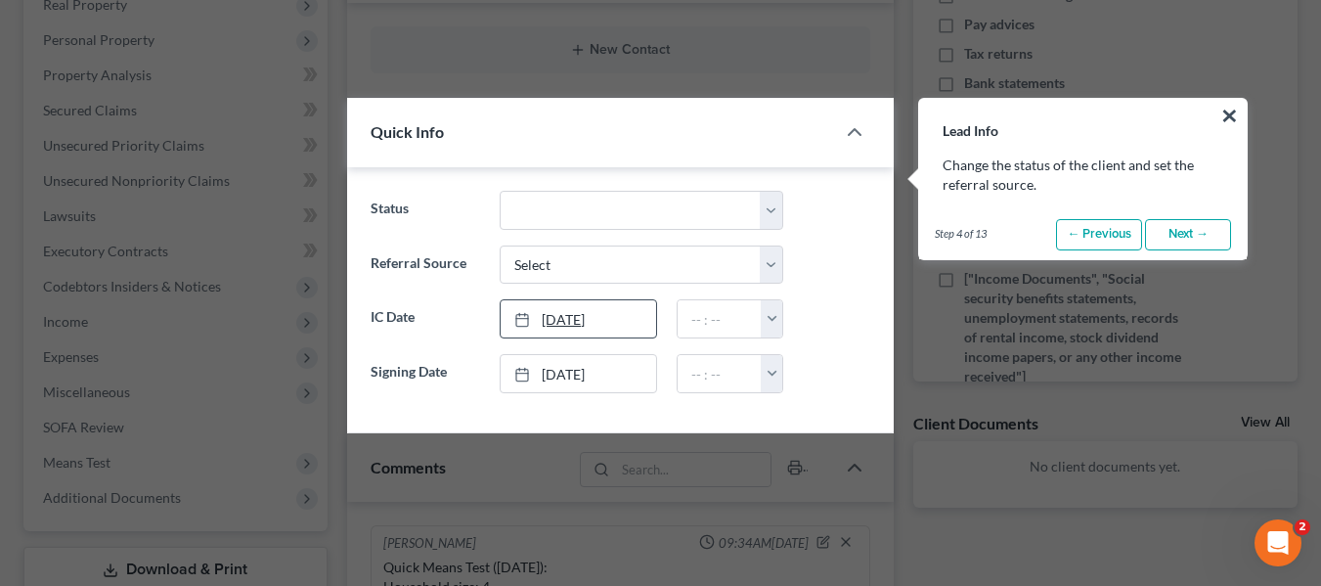
click at [628, 319] on link "10/3/2025" at bounding box center [578, 318] width 155 height 37
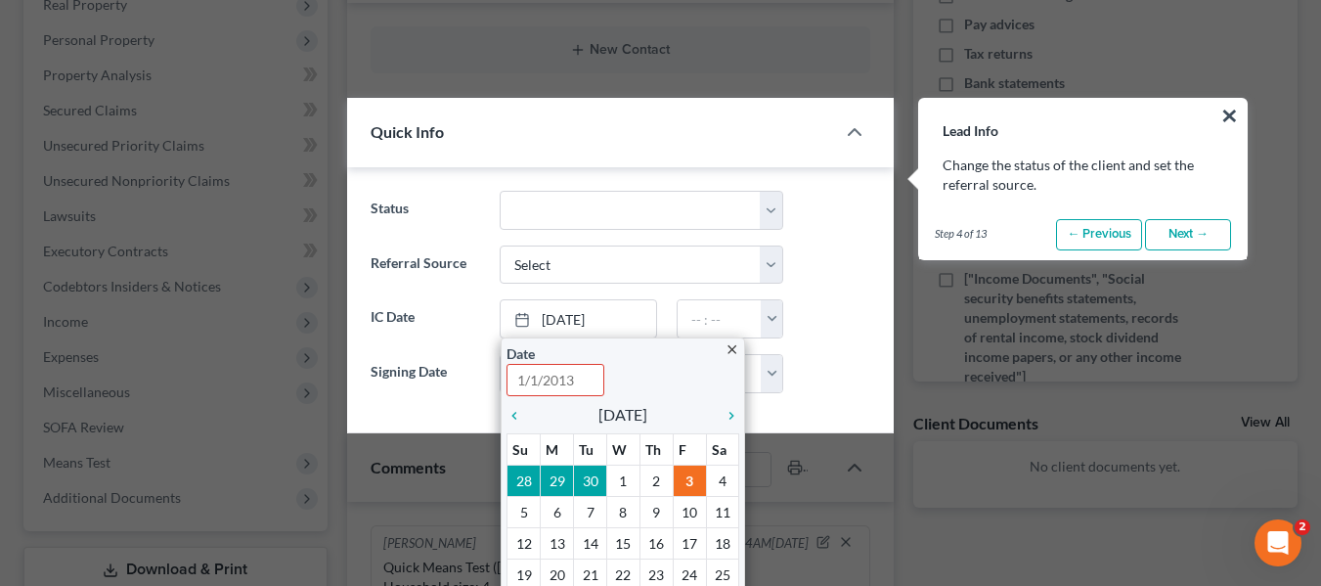
click at [417, 333] on label "IC Date" at bounding box center [426, 318] width 130 height 39
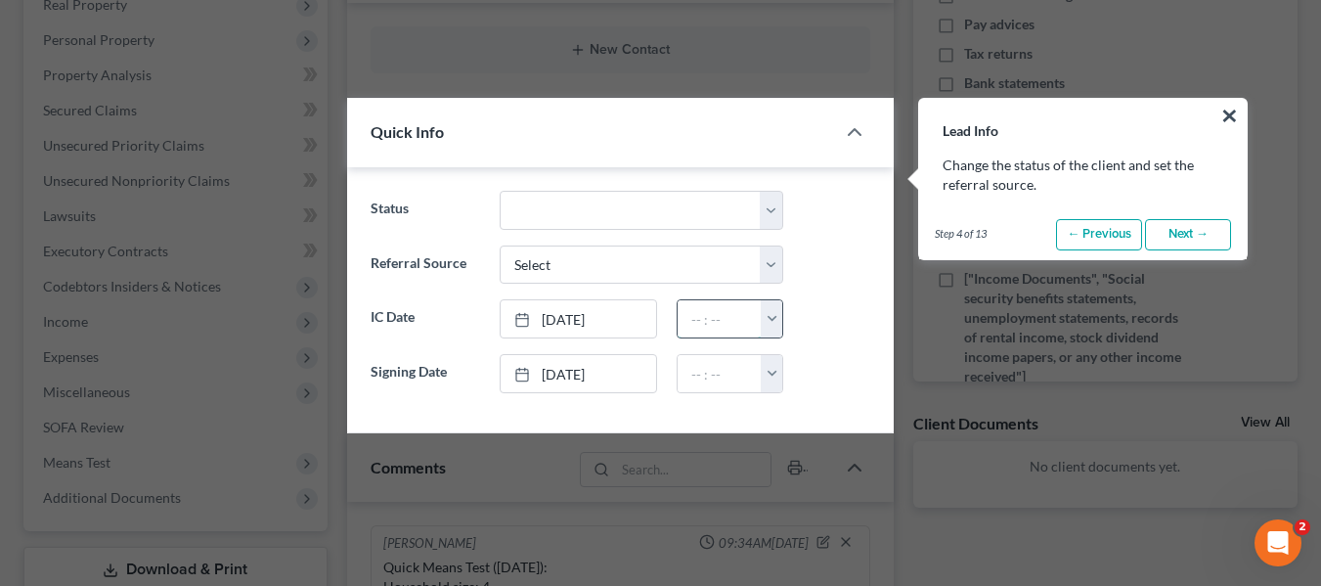
click at [758, 331] on input "text" at bounding box center [720, 318] width 84 height 37
click at [774, 323] on button "button" at bounding box center [772, 318] width 22 height 37
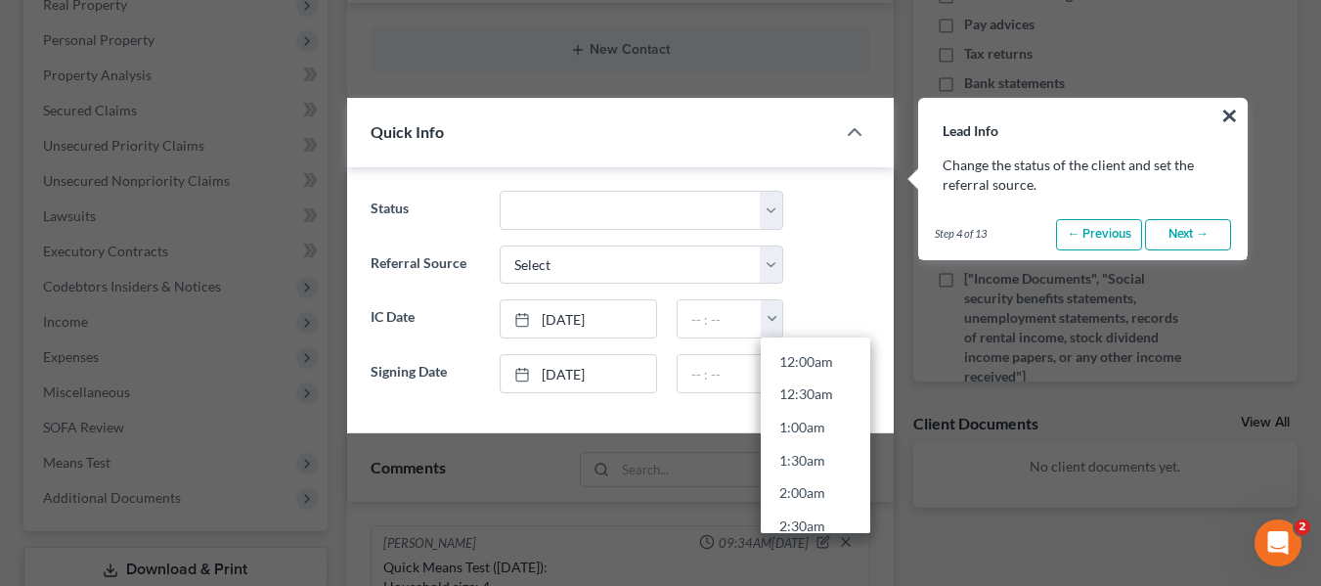
click at [840, 303] on div at bounding box center [836, 318] width 86 height 39
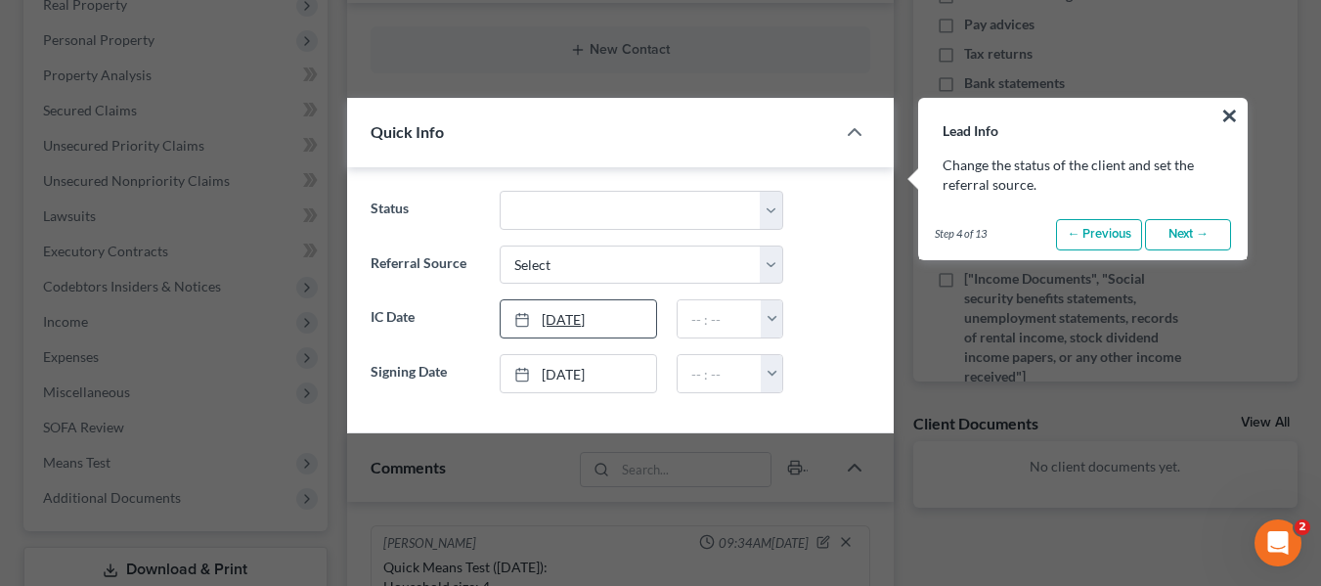
click at [628, 320] on link "10/3/2025" at bounding box center [578, 318] width 155 height 37
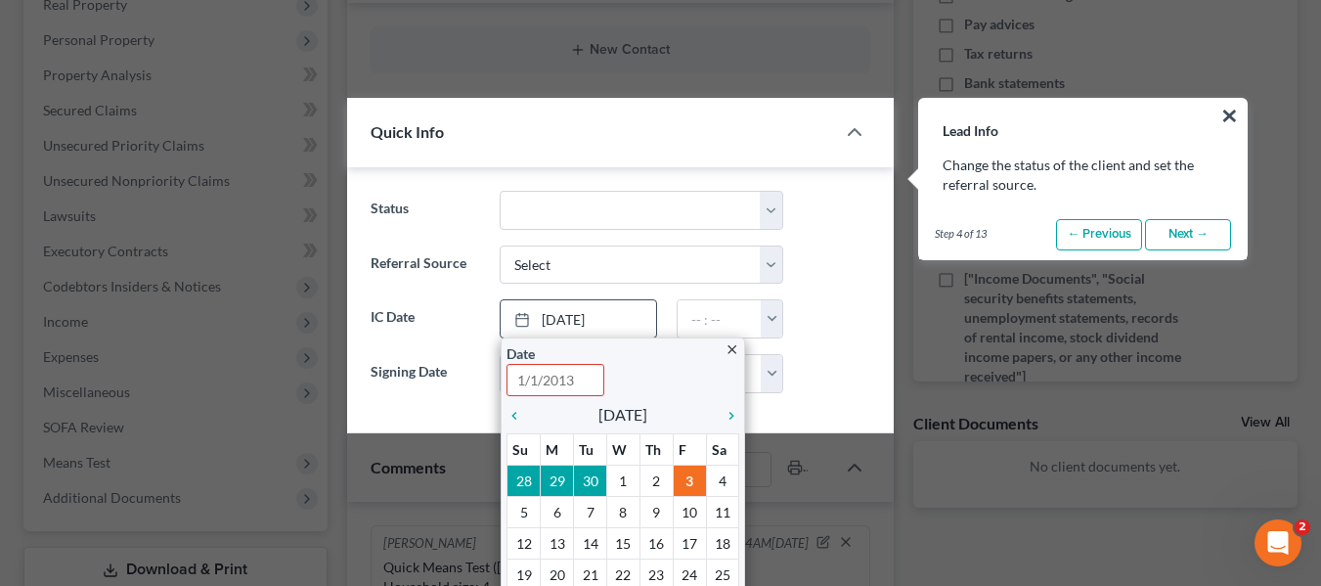
type input "10/3/2025"
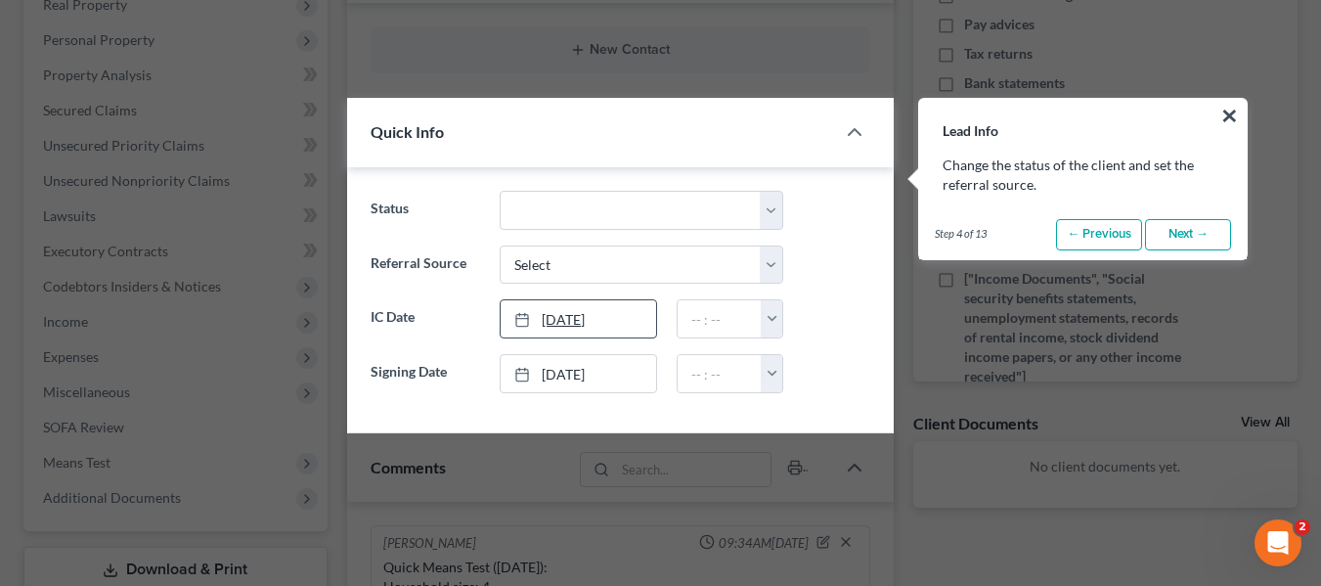
click at [623, 324] on link "10/3/2025" at bounding box center [578, 318] width 155 height 37
click at [611, 314] on link "10/3/2025" at bounding box center [578, 318] width 155 height 37
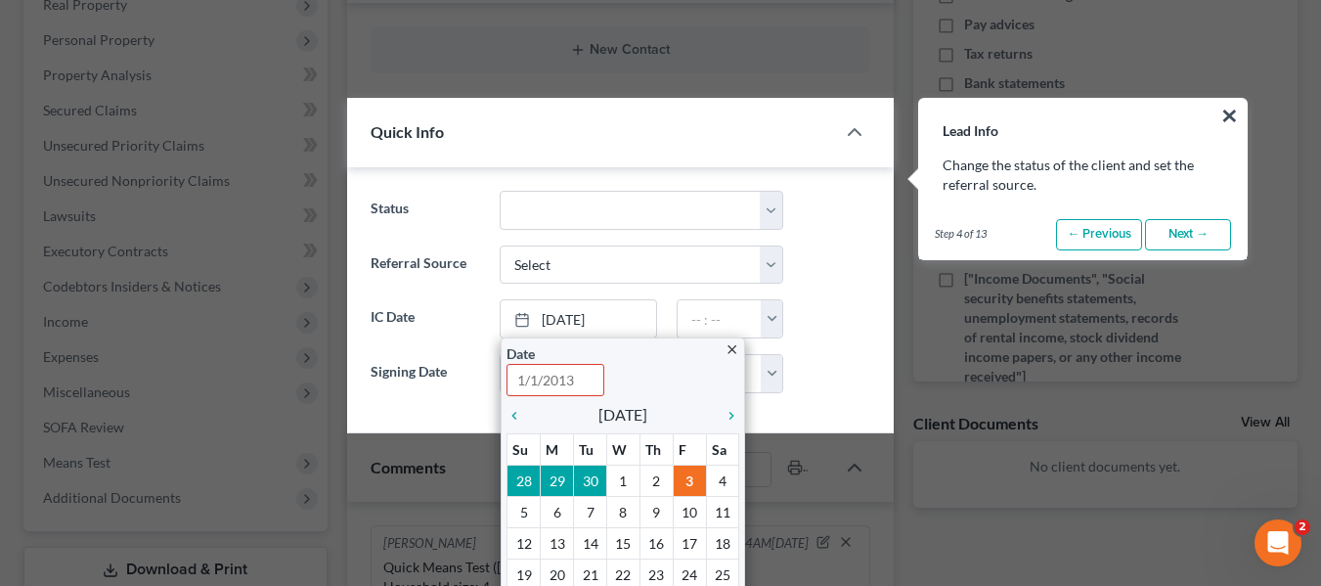
click at [440, 311] on label "IC Date" at bounding box center [426, 318] width 130 height 39
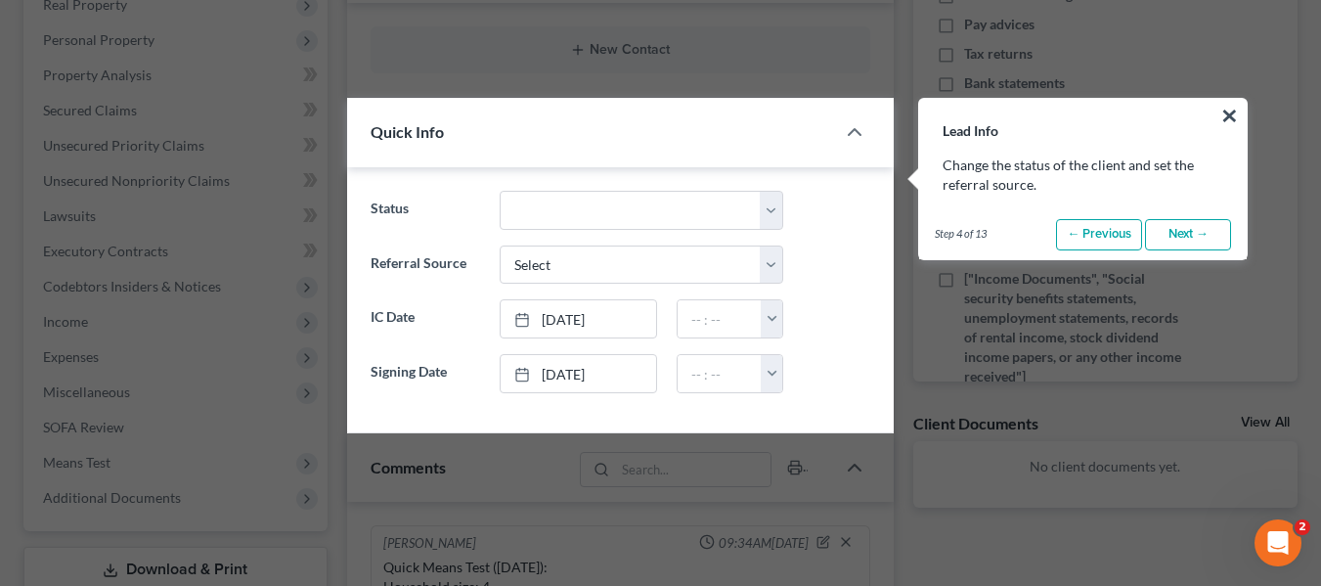
click at [1203, 239] on link "Next →" at bounding box center [1188, 234] width 86 height 31
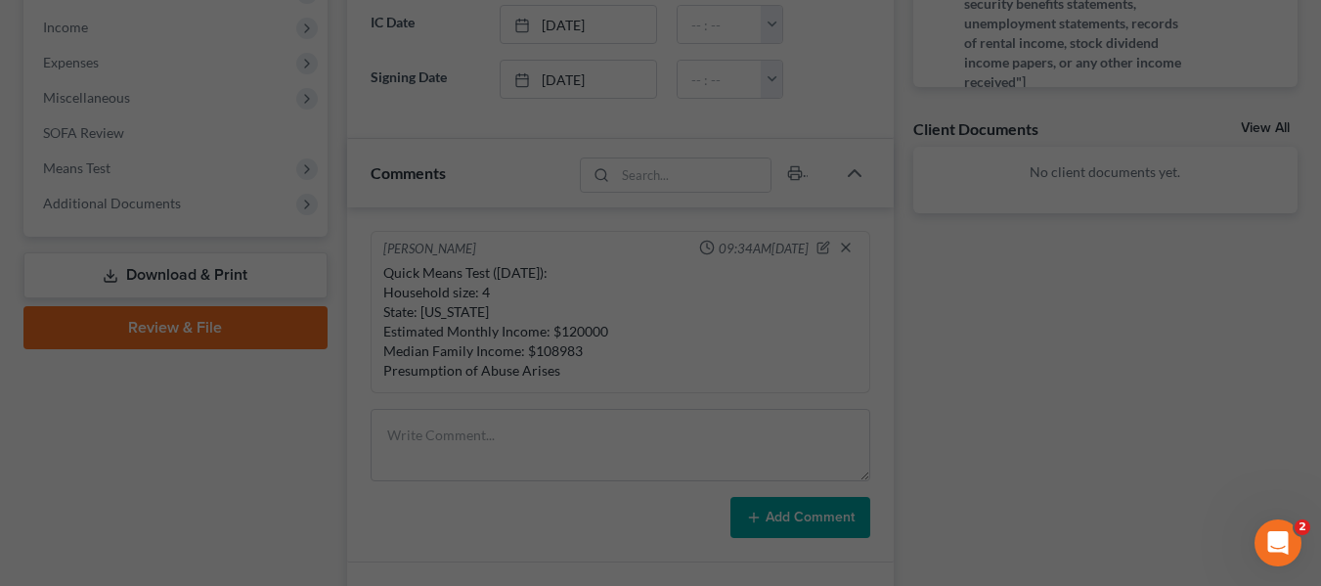
scroll to position [1149, 0]
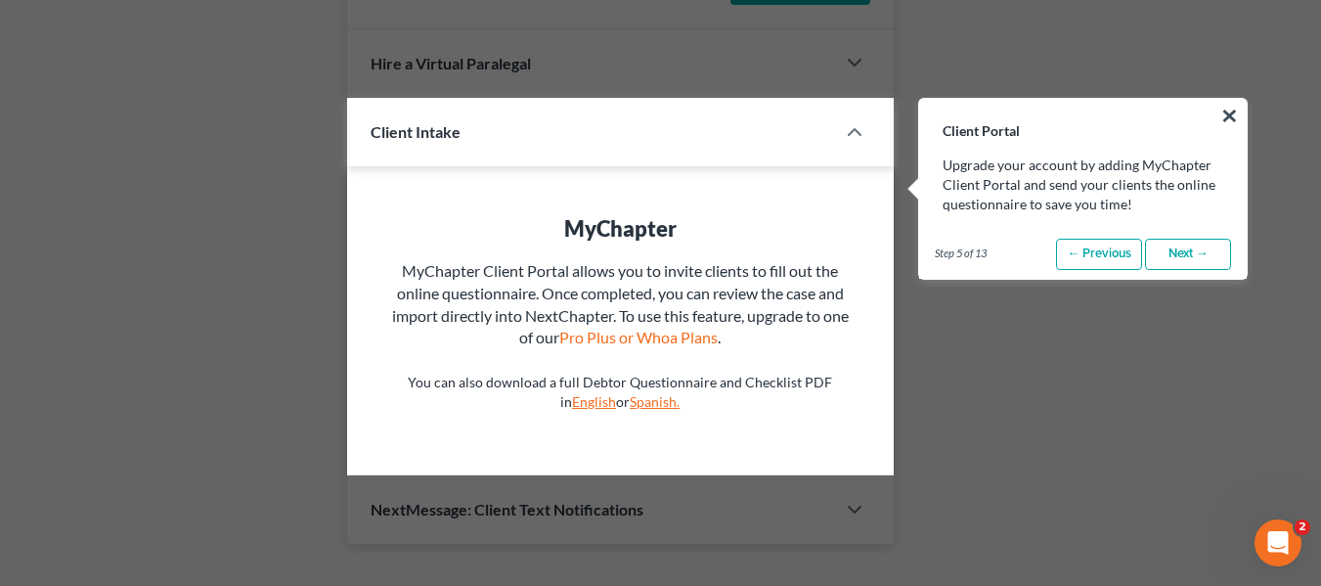
click at [1195, 249] on link "Next →" at bounding box center [1188, 254] width 86 height 31
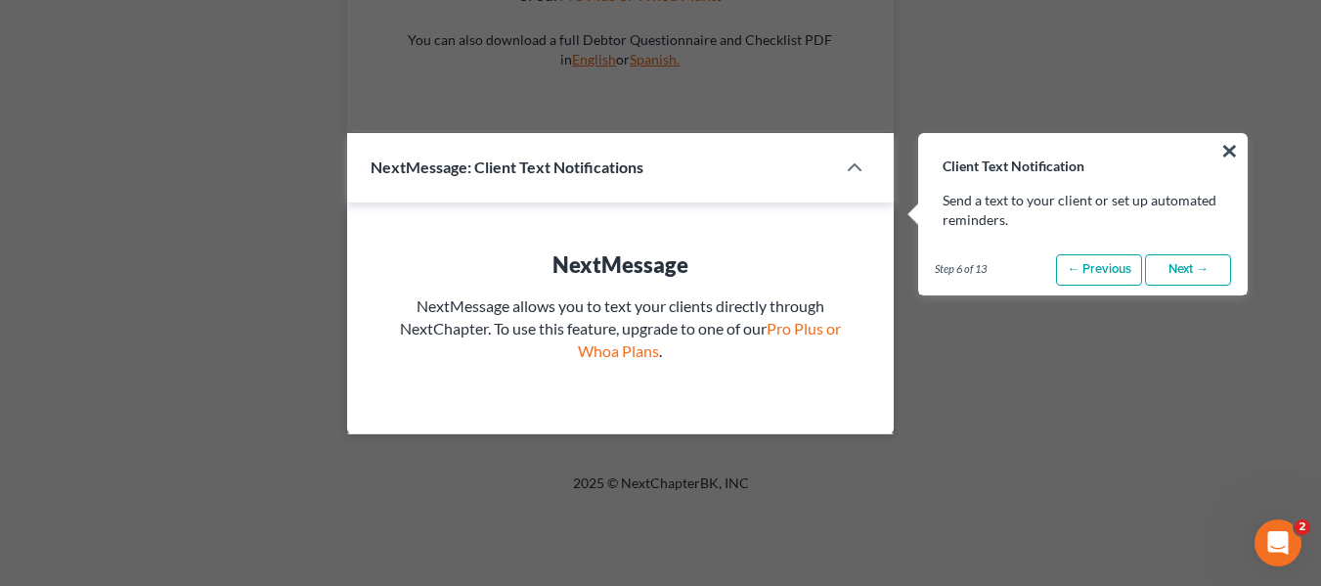
scroll to position [1526, 0]
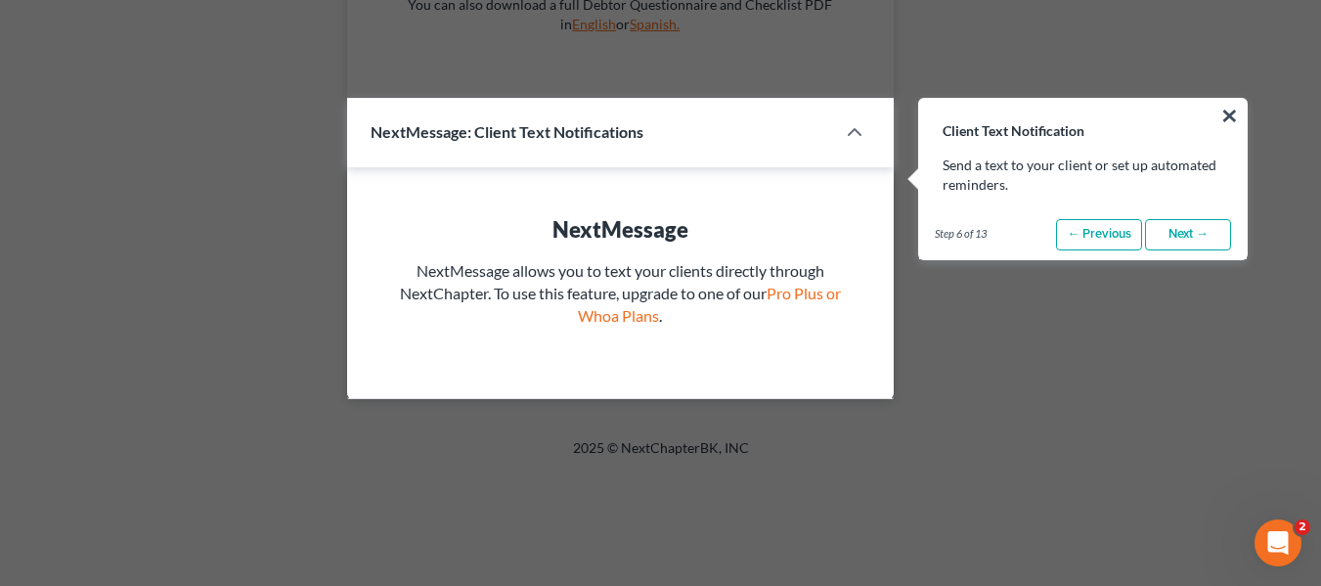
click at [1194, 239] on link "Next →" at bounding box center [1188, 234] width 86 height 31
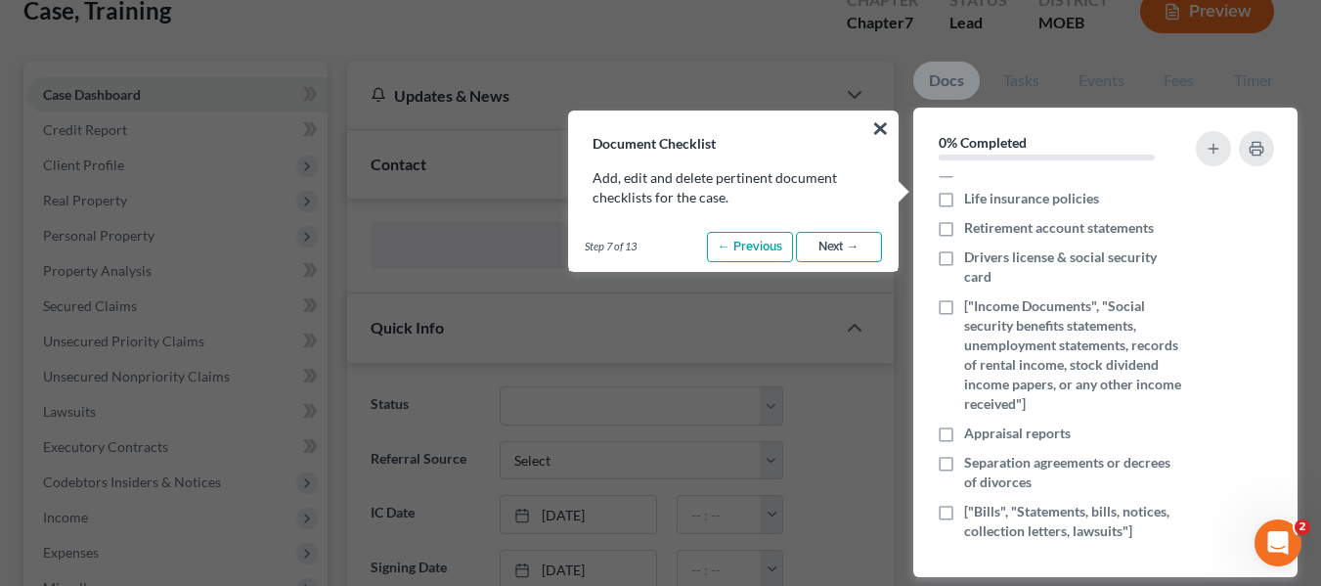
scroll to position [127, 0]
click at [856, 243] on link "Next →" at bounding box center [839, 246] width 86 height 31
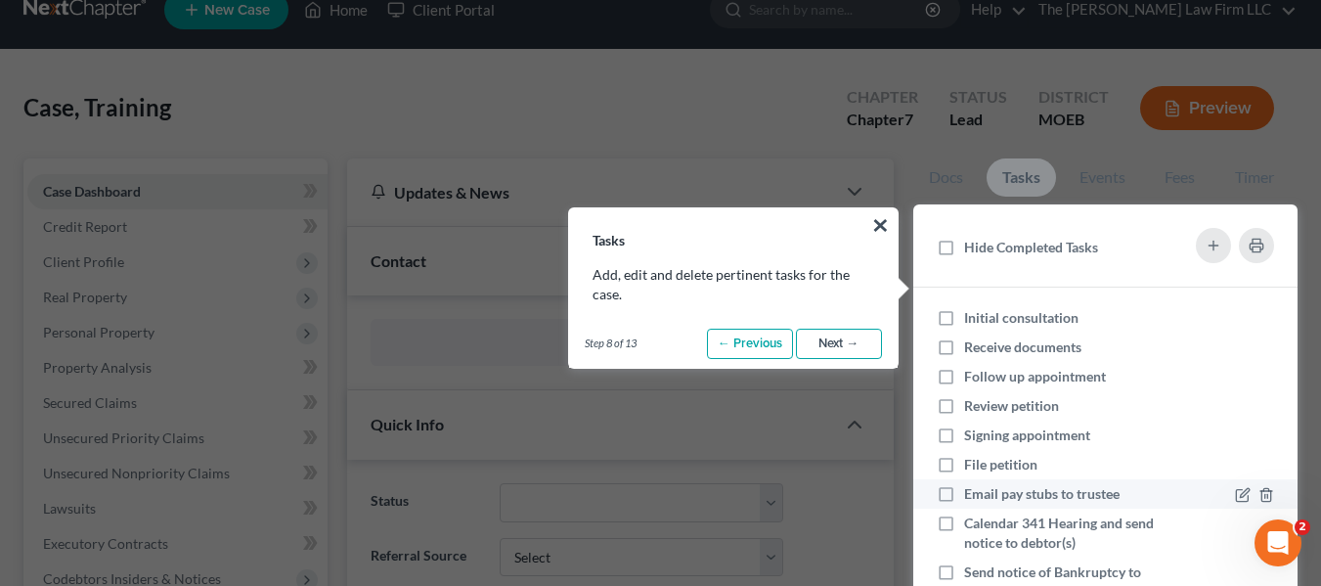
scroll to position [26, 0]
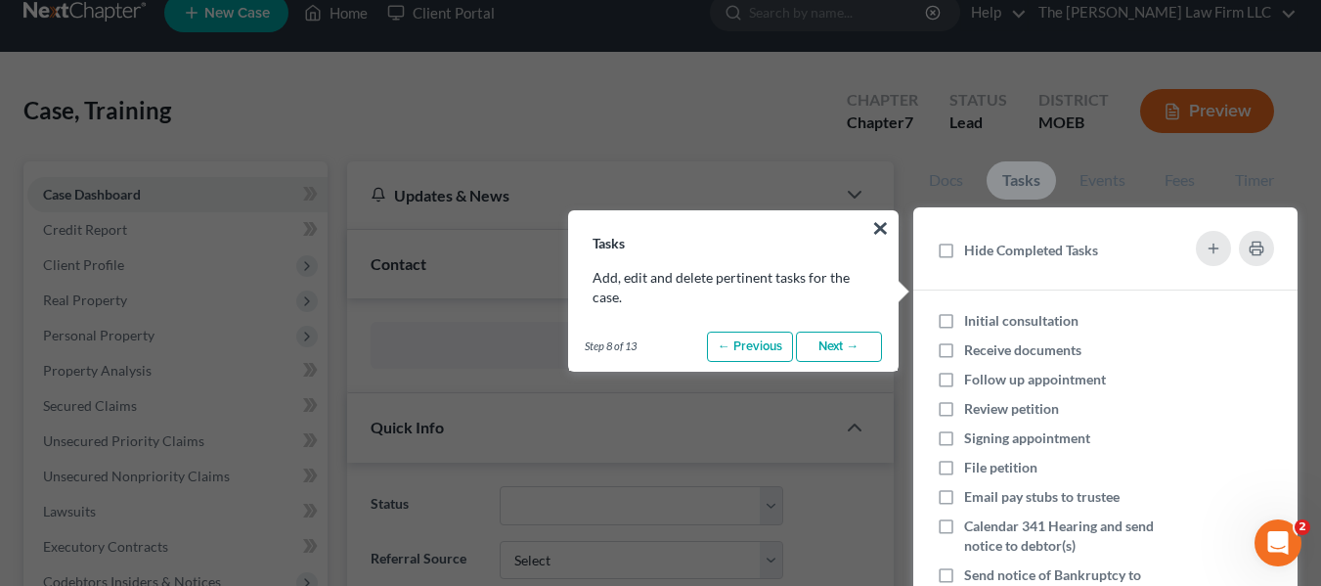
click at [833, 346] on link "Next →" at bounding box center [839, 346] width 86 height 31
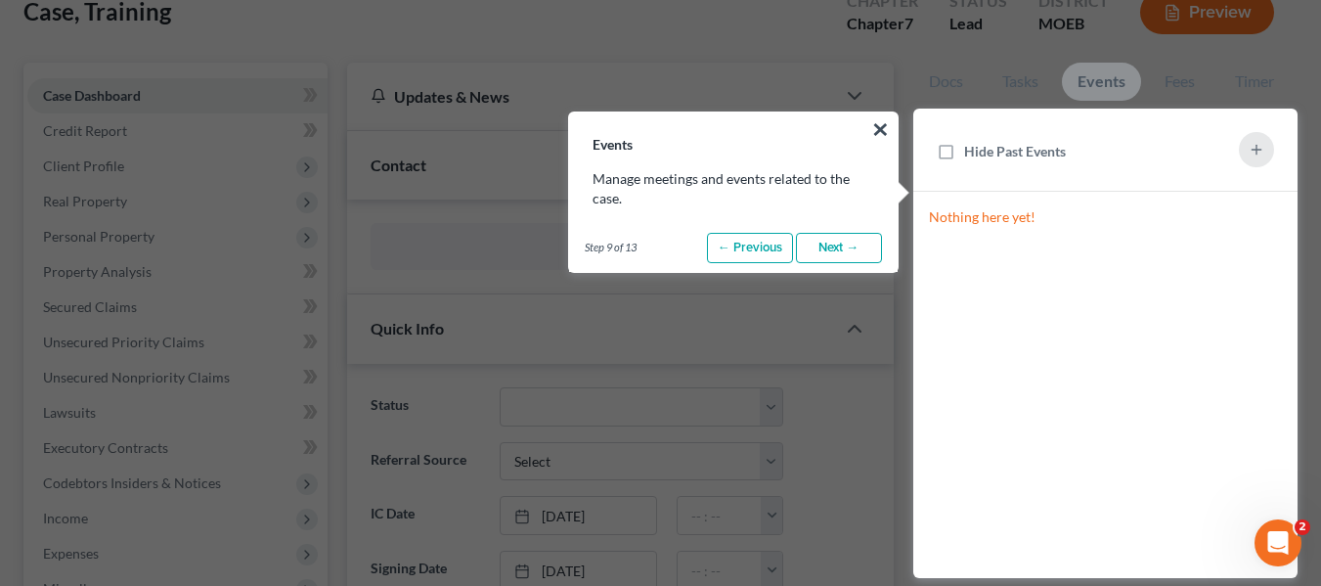
scroll to position [138, 0]
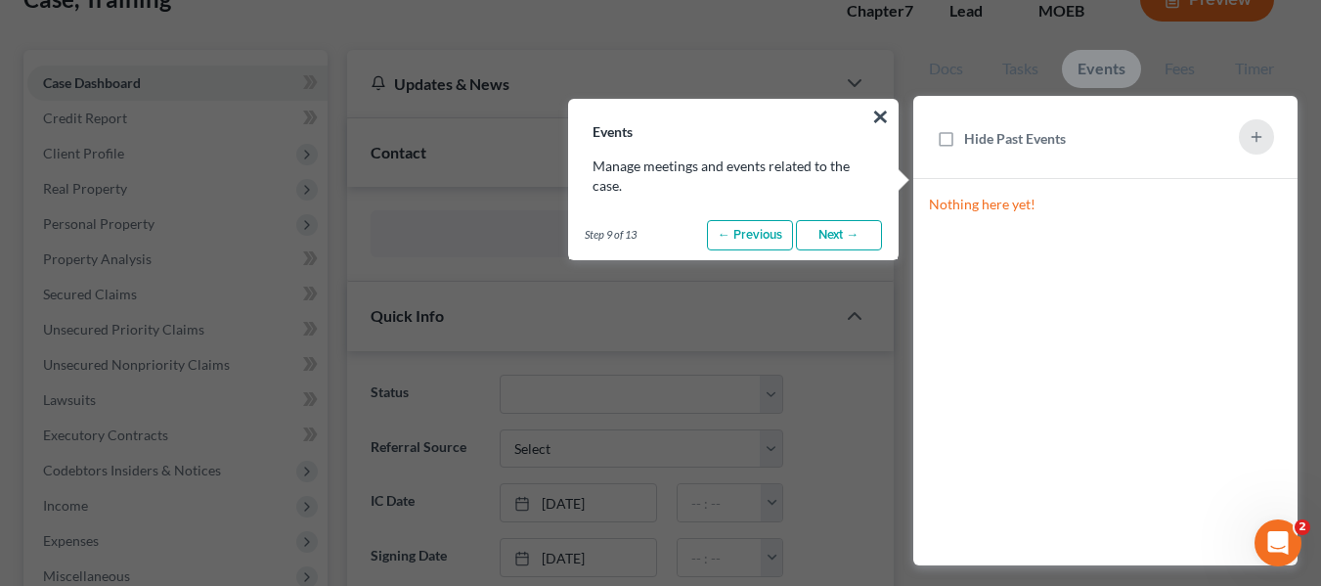
click at [850, 241] on link "Next →" at bounding box center [839, 235] width 86 height 31
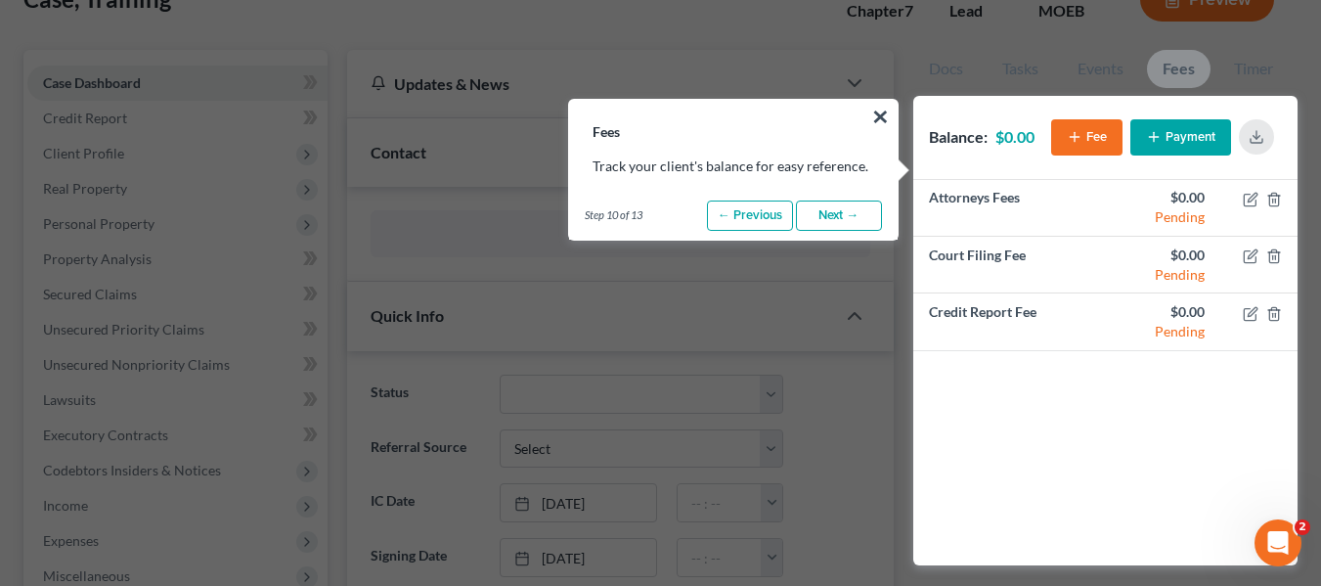
click at [857, 222] on link "Next →" at bounding box center [839, 215] width 86 height 31
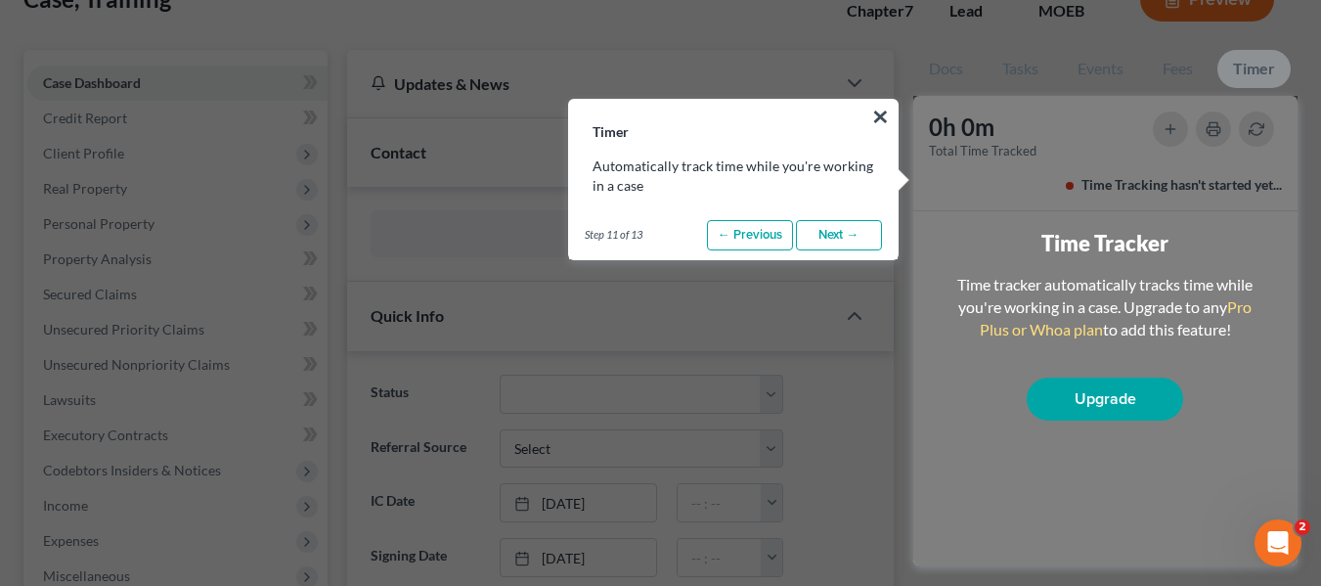
click at [856, 228] on link "Next →" at bounding box center [839, 235] width 86 height 31
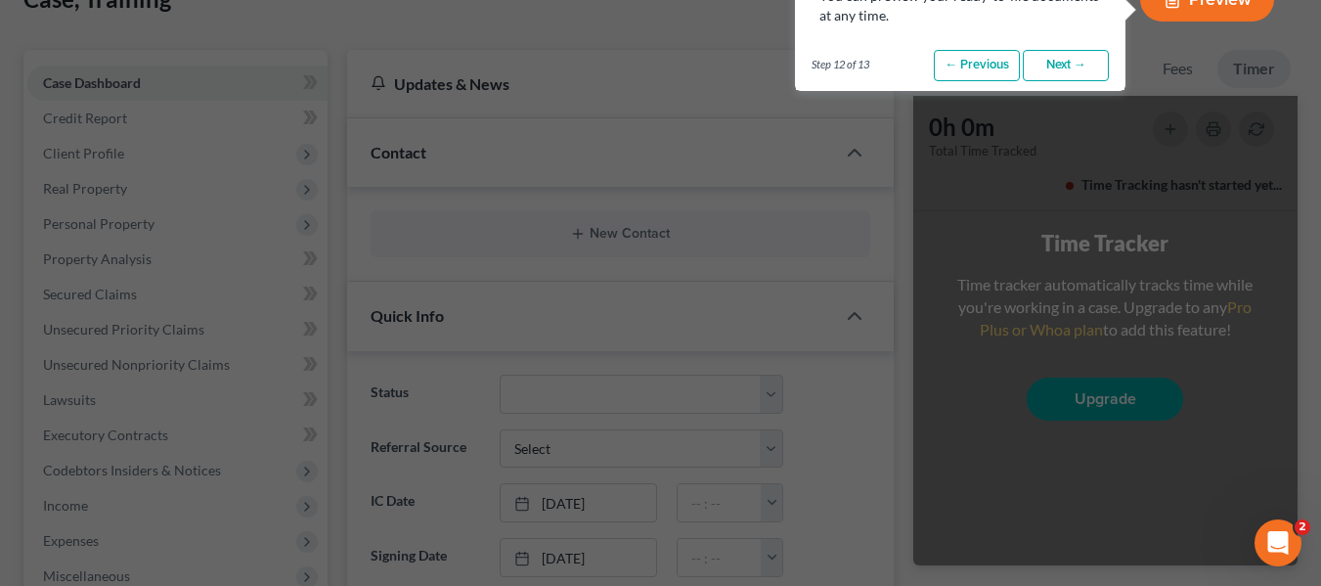
scroll to position [0, 0]
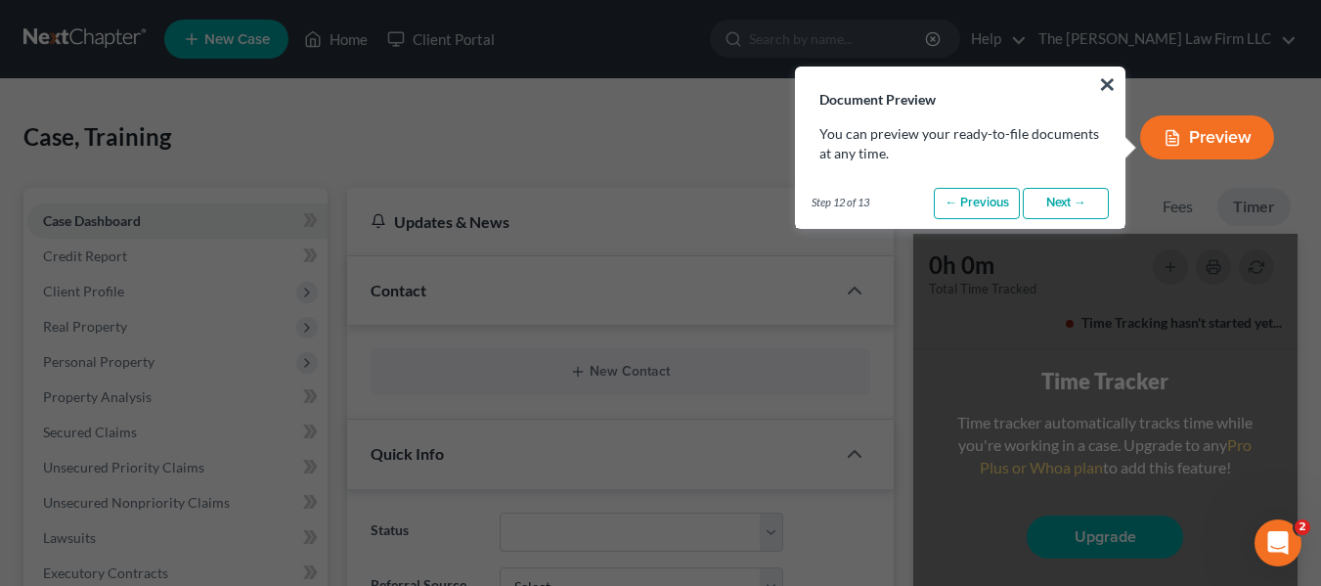
click at [1072, 204] on link "Next →" at bounding box center [1066, 203] width 86 height 31
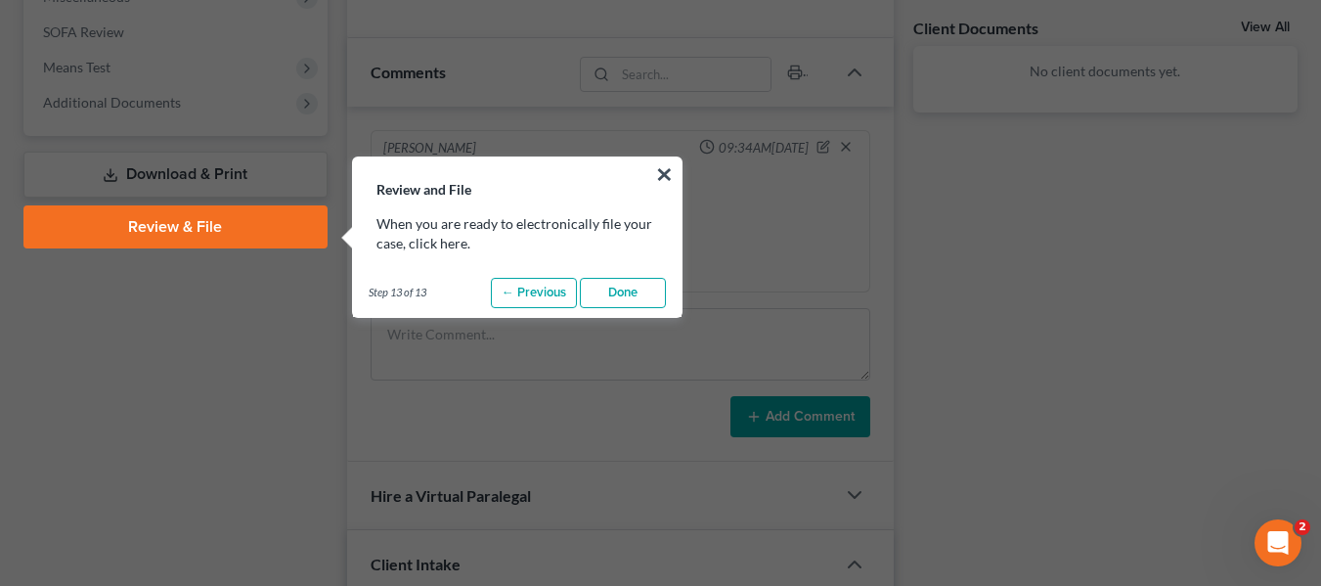
scroll to position [774, 0]
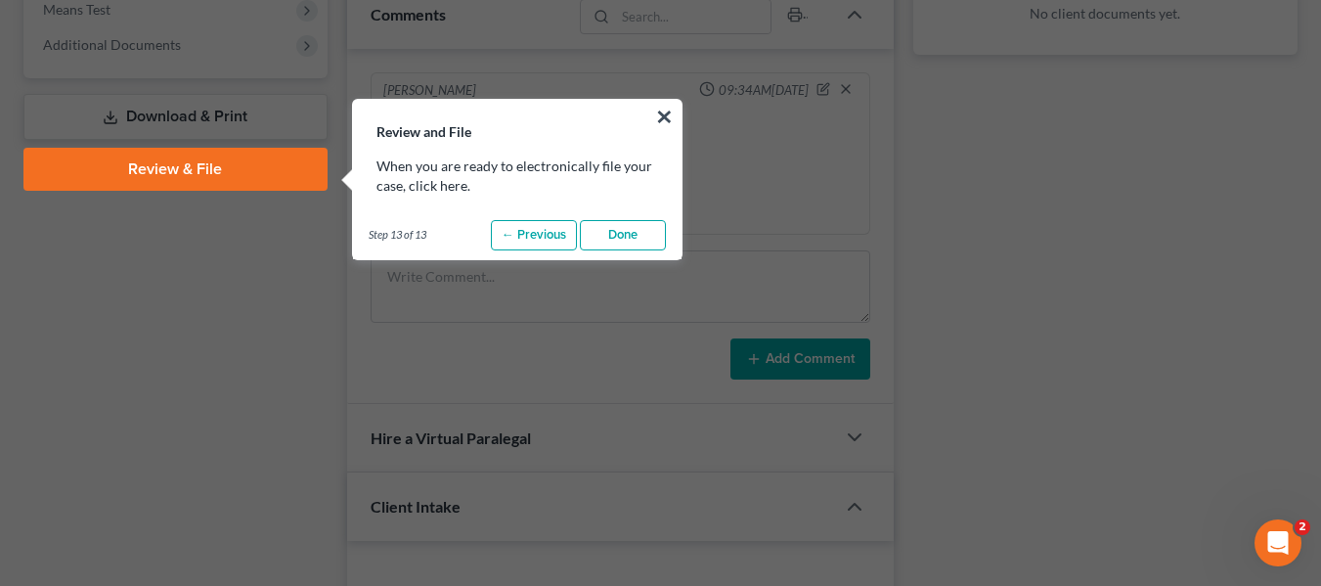
click at [614, 235] on link "Done" at bounding box center [623, 235] width 86 height 31
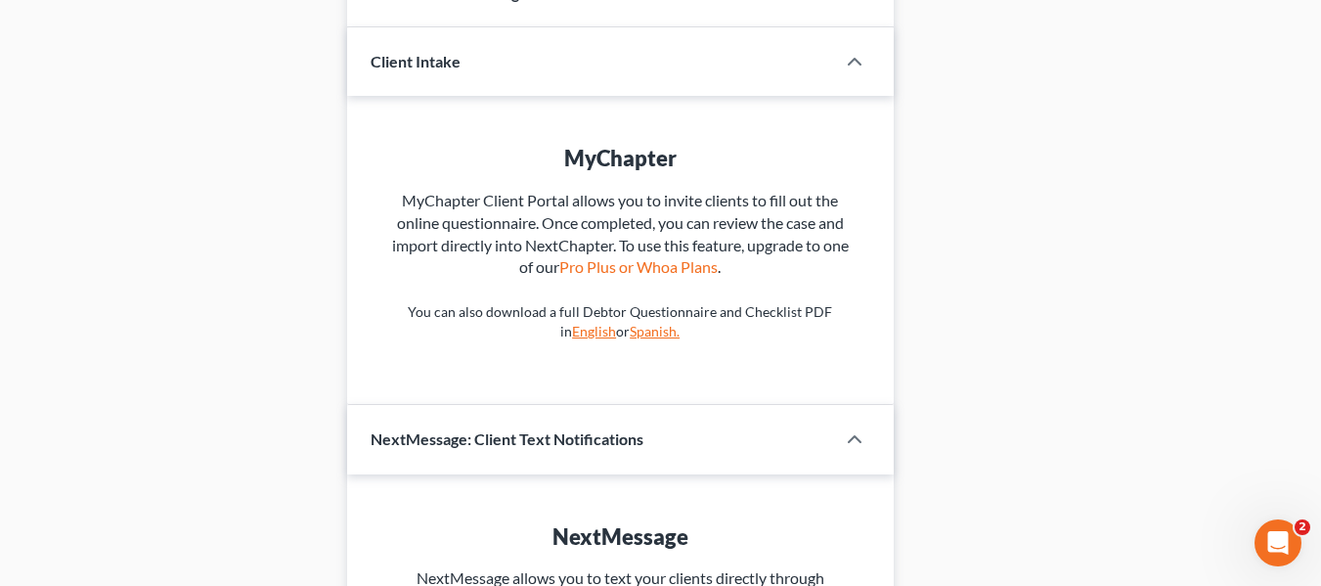
scroll to position [1194, 0]
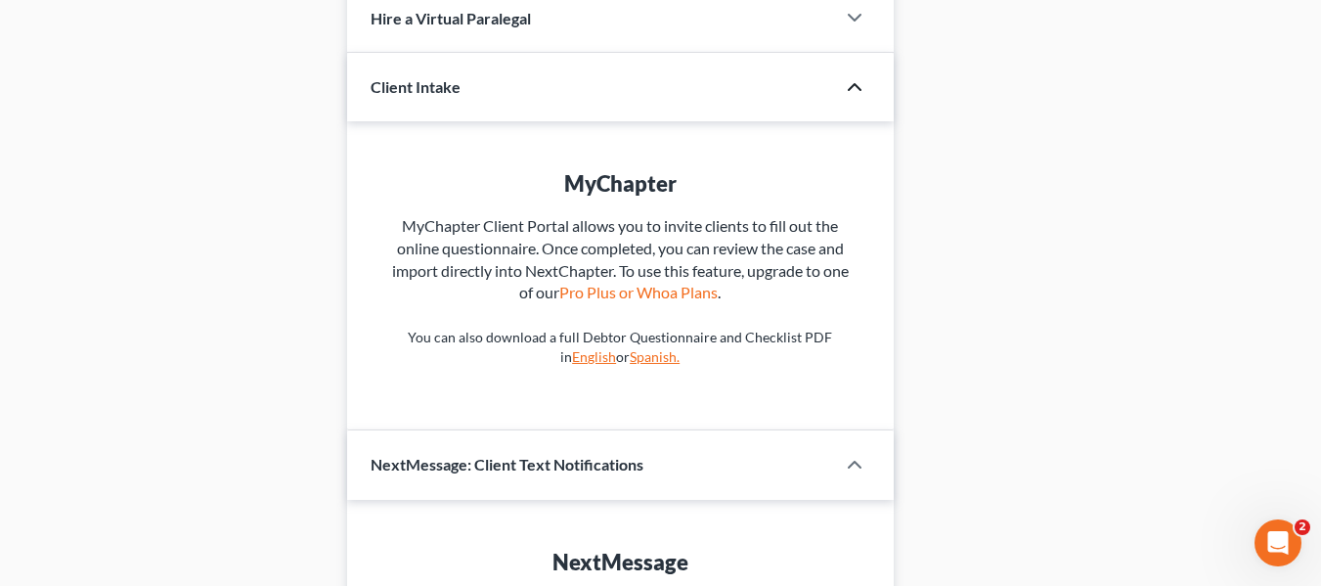
click at [854, 76] on icon "button" at bounding box center [854, 86] width 23 height 23
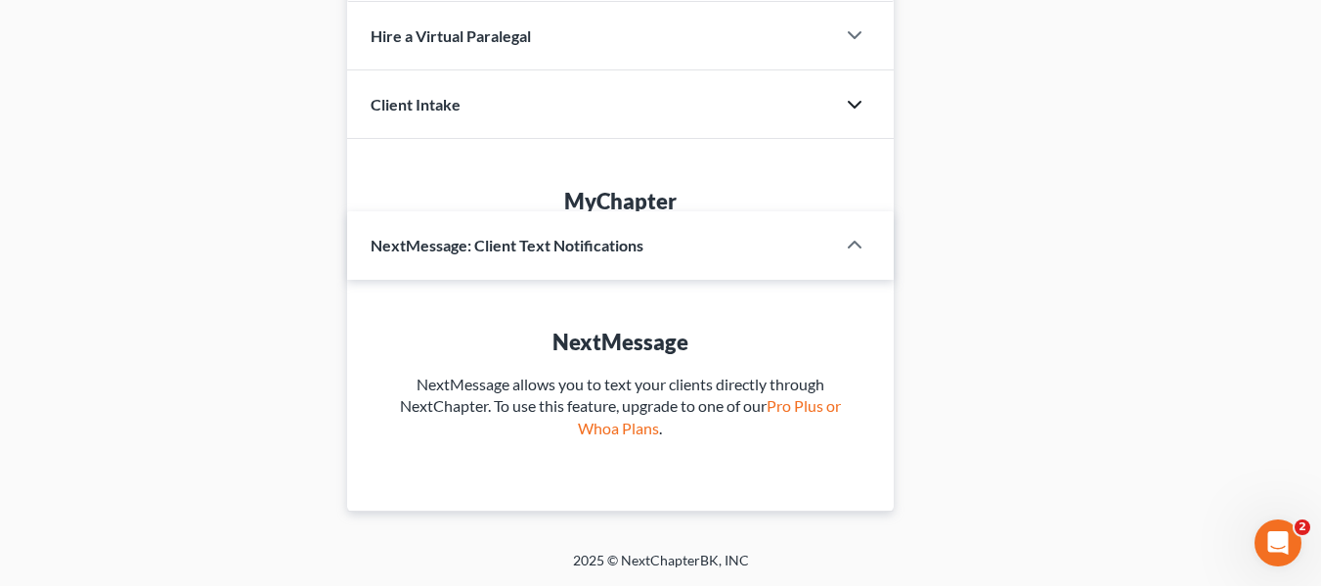
scroll to position [1105, 0]
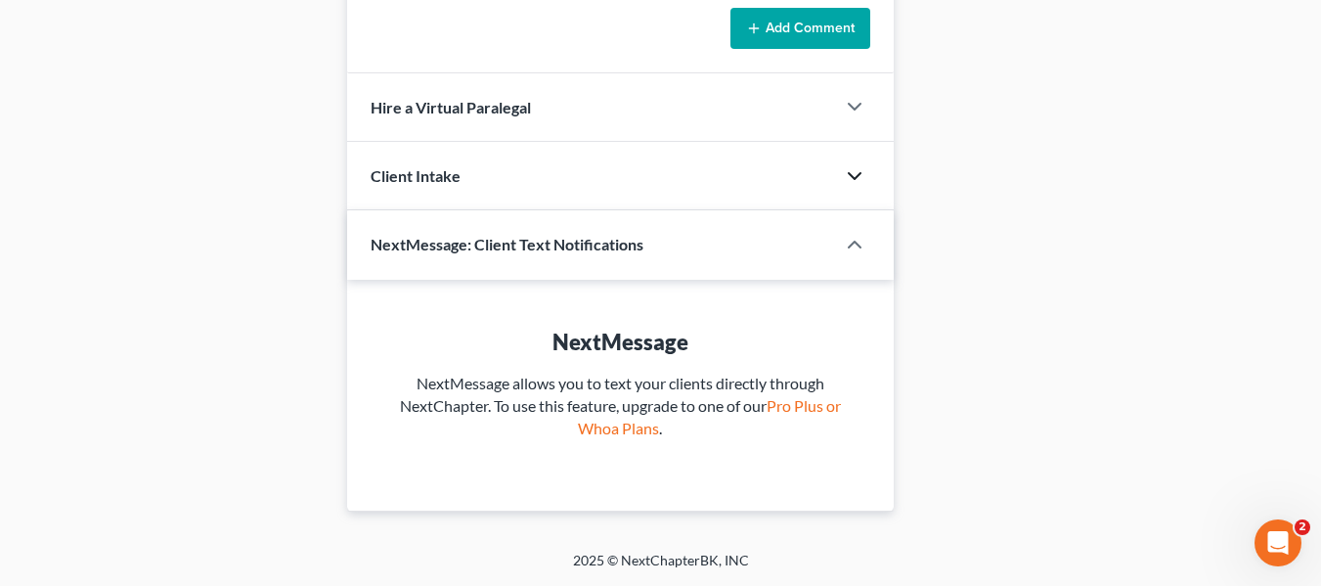
click at [862, 165] on icon "button" at bounding box center [854, 175] width 23 height 23
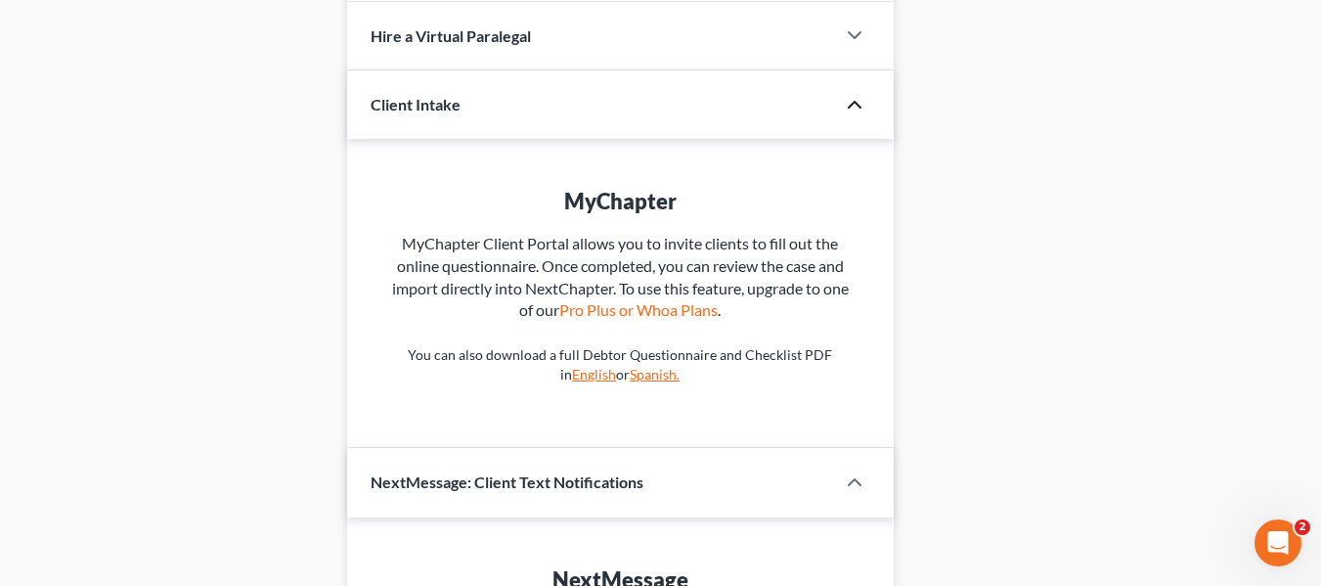
scroll to position [1175, 0]
click at [595, 375] on link "English" at bounding box center [594, 375] width 44 height 17
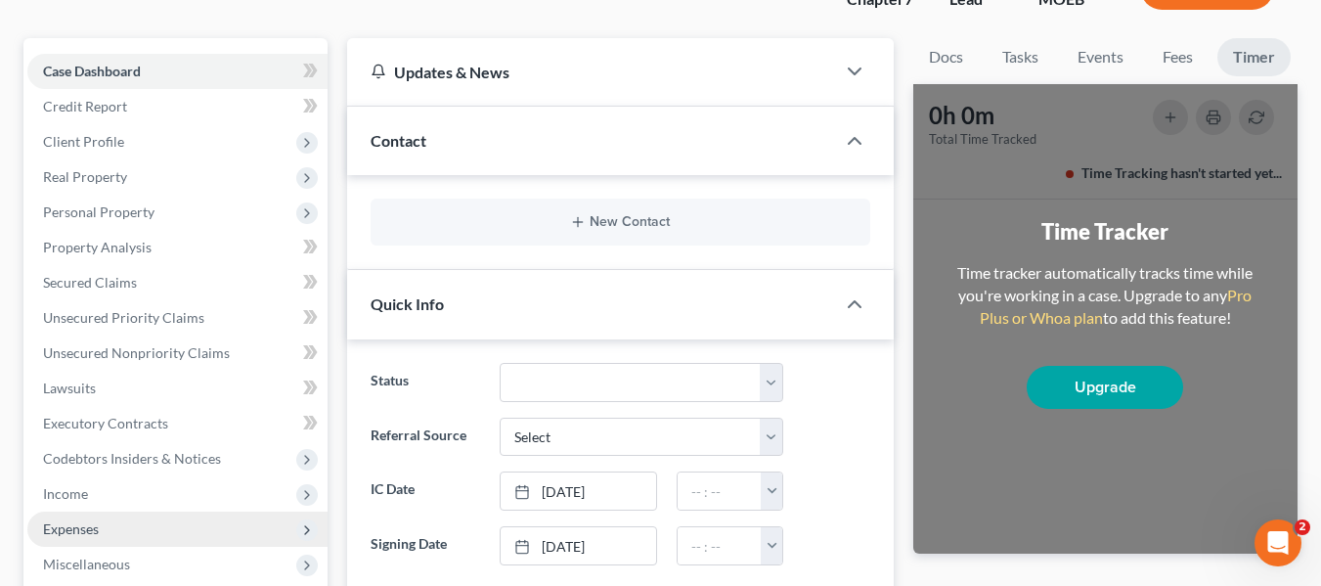
scroll to position [139, 0]
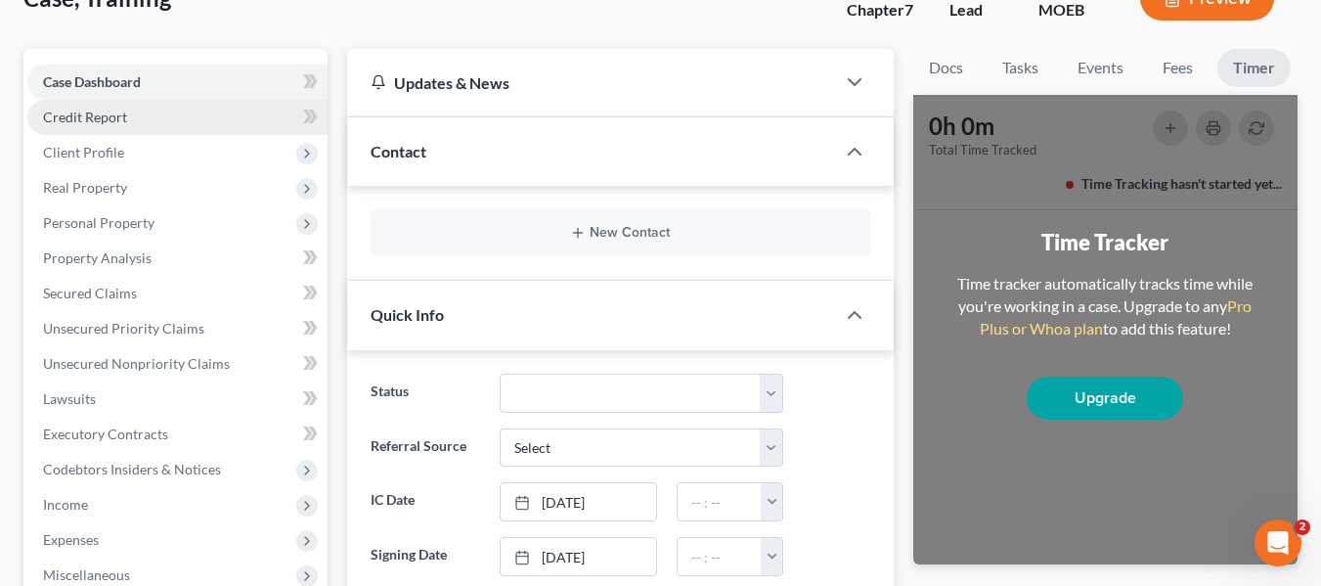
click at [155, 117] on link "Credit Report" at bounding box center [177, 117] width 300 height 35
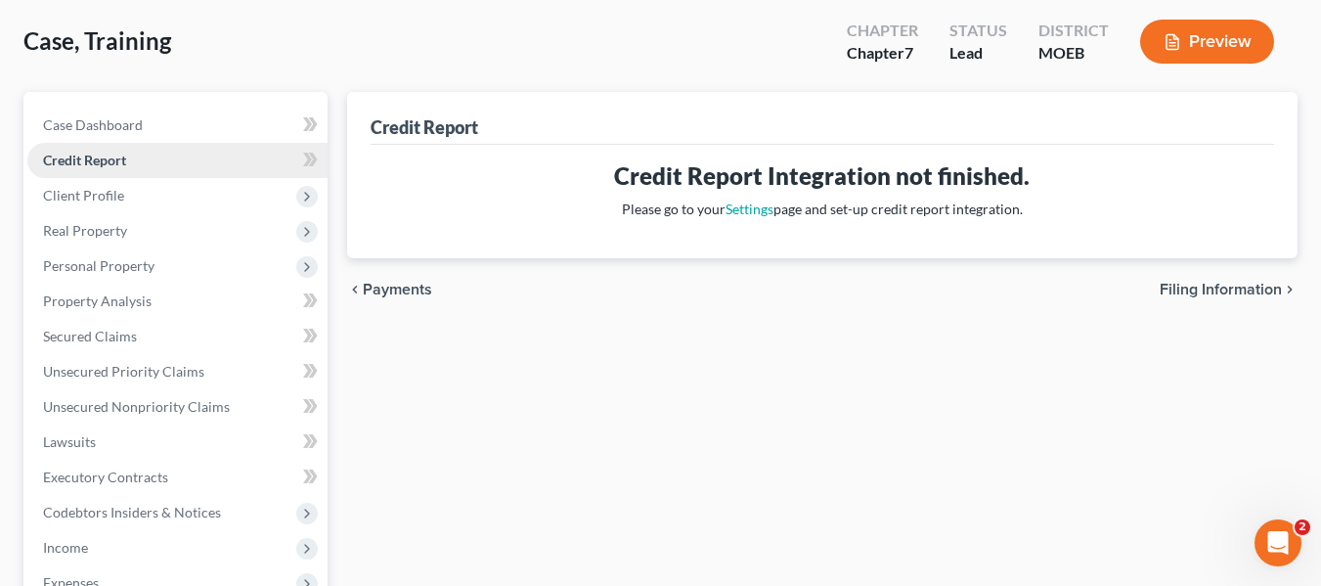
scroll to position [108, 0]
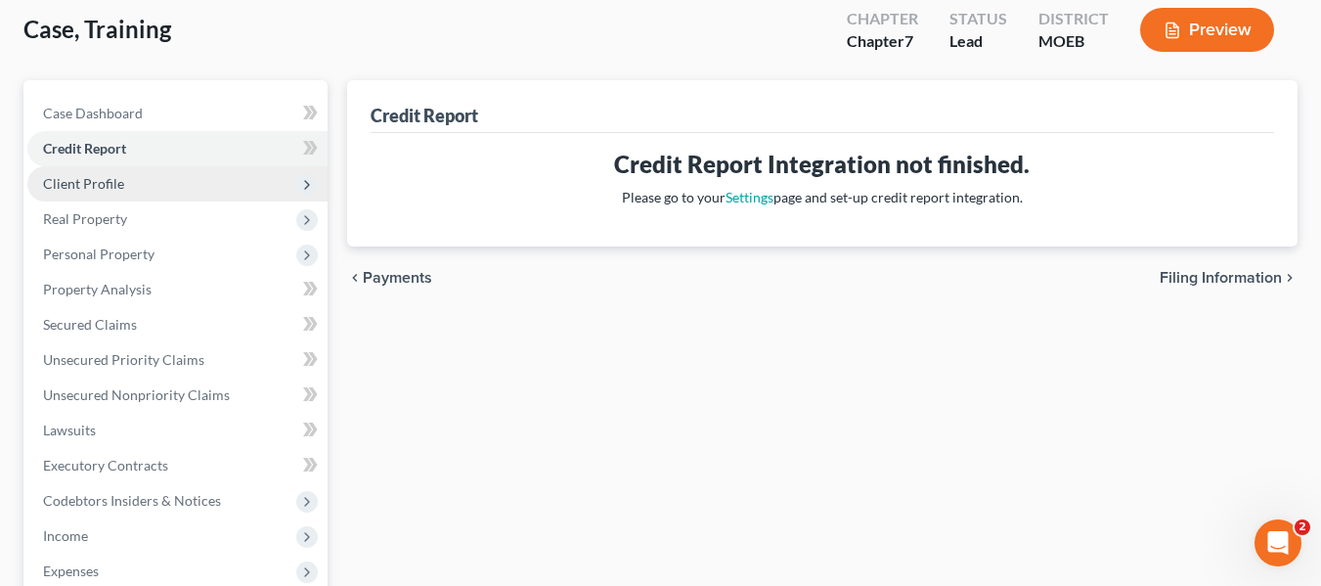
click at [151, 184] on span "Client Profile" at bounding box center [177, 183] width 300 height 35
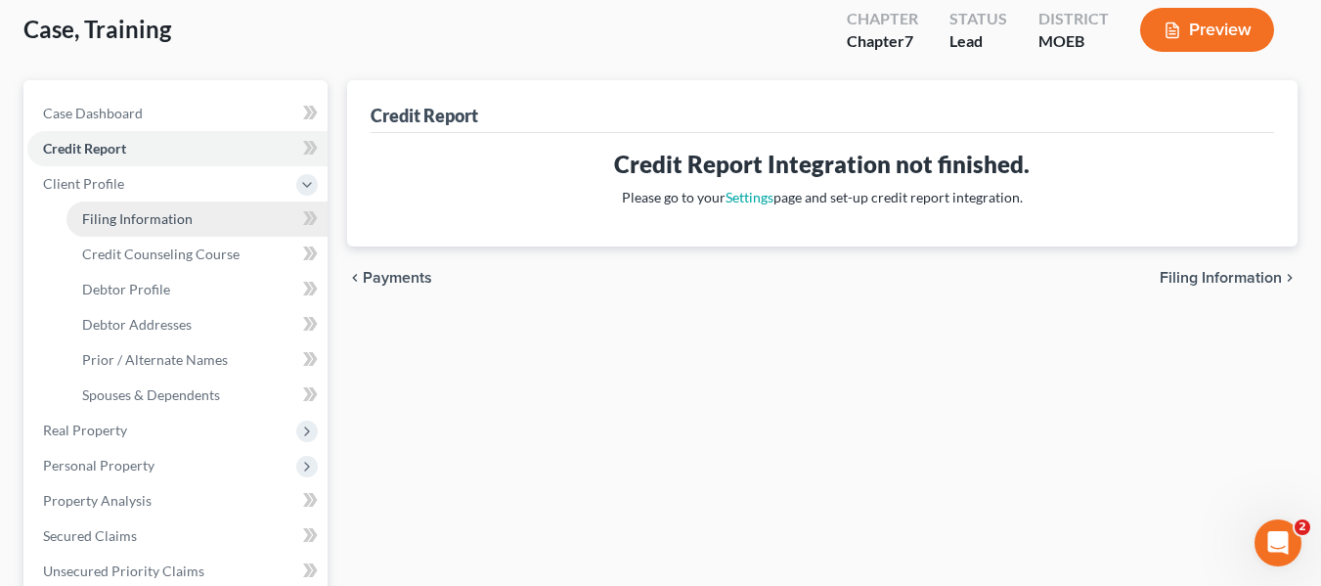
click at [154, 207] on link "Filing Information" at bounding box center [196, 218] width 261 height 35
select select "1"
select select "0"
select select "45"
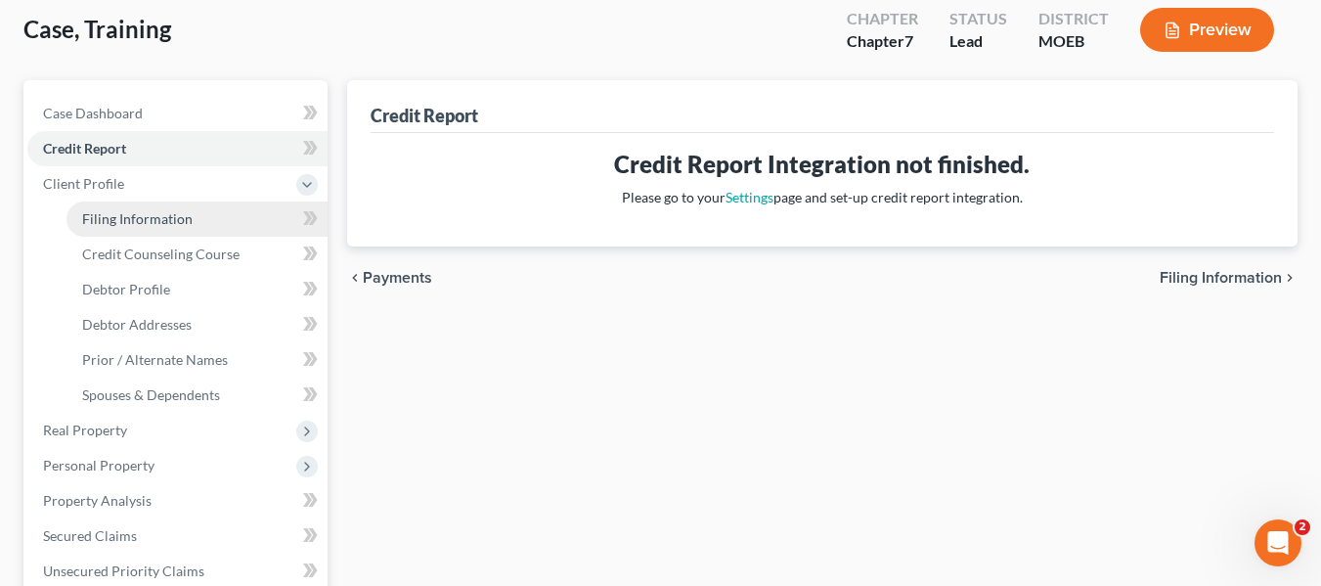
select select "26"
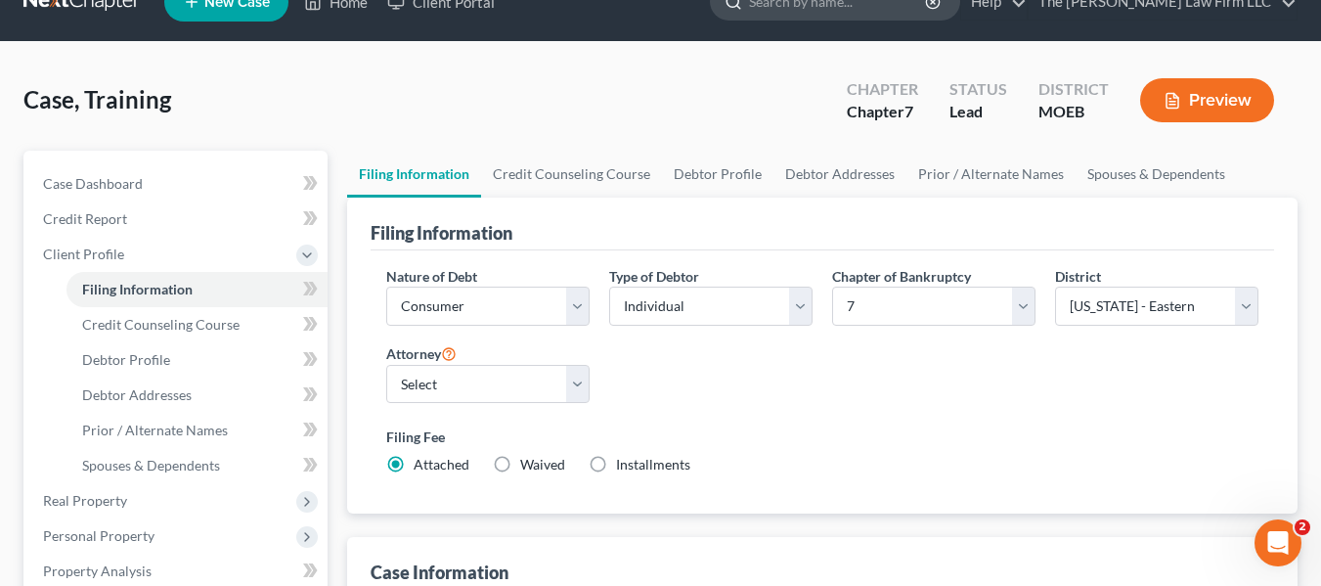
scroll to position [32, 0]
